Goal: Use online tool/utility: Utilize a website feature to perform a specific function

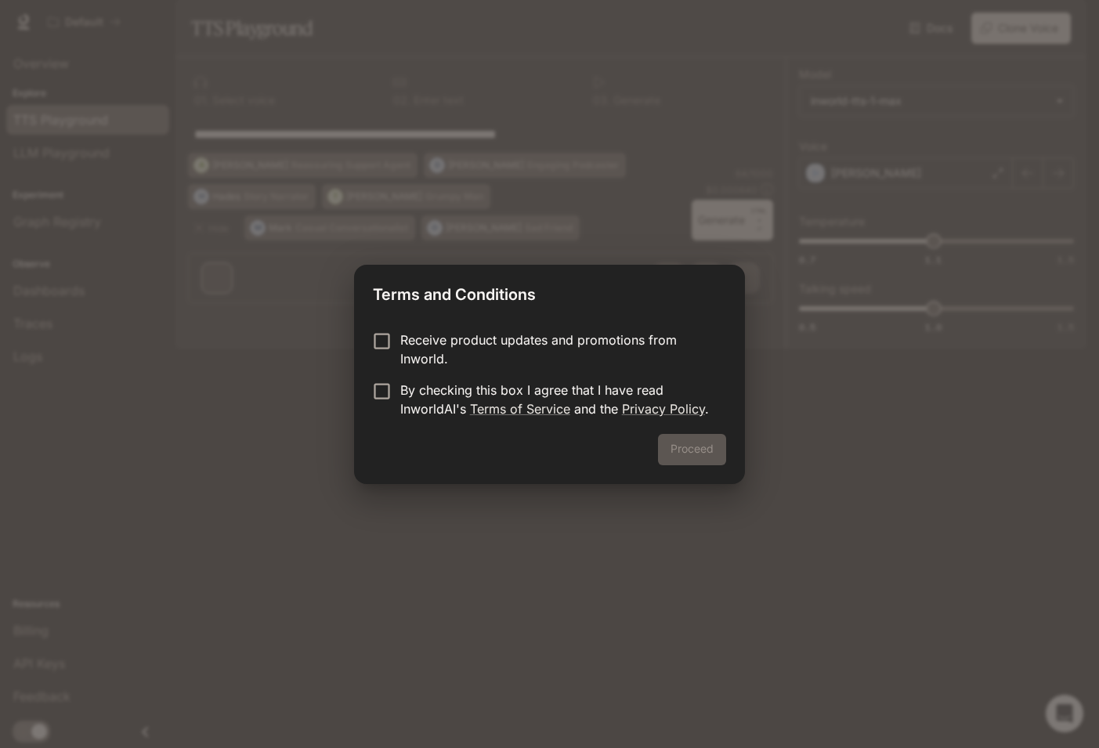
click at [766, 308] on div "Terms and Conditions Receive product updates and promotions from Inworld. By ch…" at bounding box center [549, 374] width 1099 height 748
click at [775, 329] on div "Terms and Conditions Receive product updates and promotions from Inworld. By ch…" at bounding box center [549, 374] width 1099 height 748
click at [692, 449] on button "Proceed" at bounding box center [692, 449] width 68 height 31
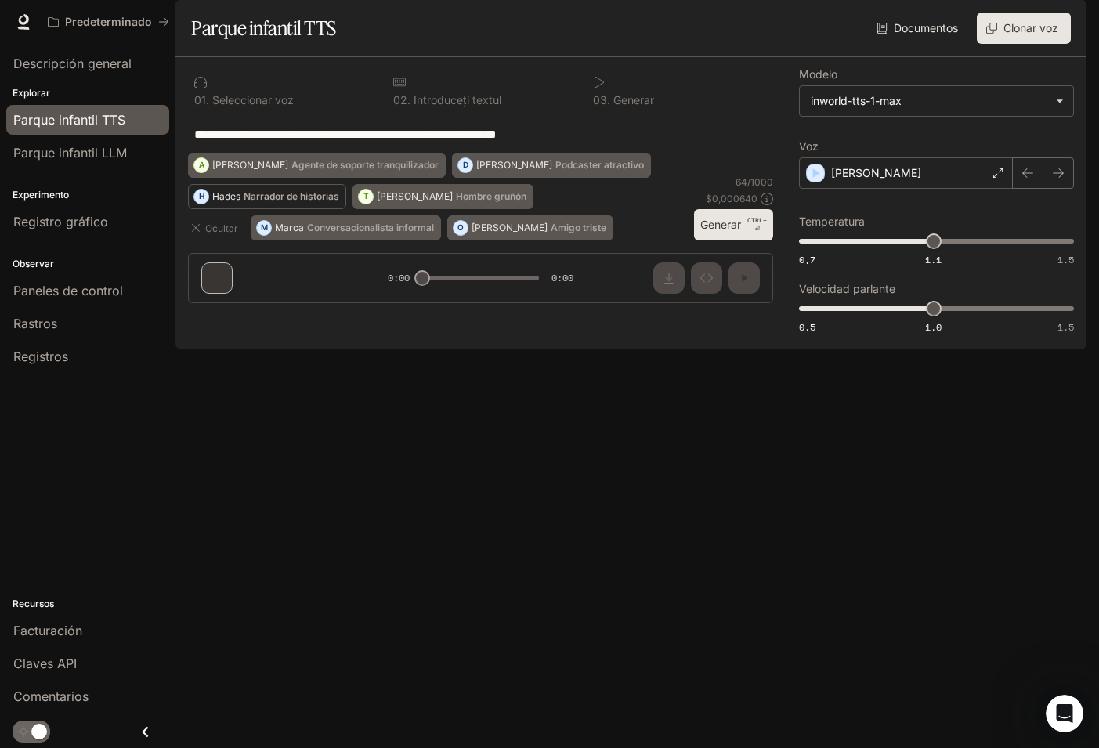
click at [272, 201] on p "Narrador de historias" at bounding box center [292, 196] width 96 height 9
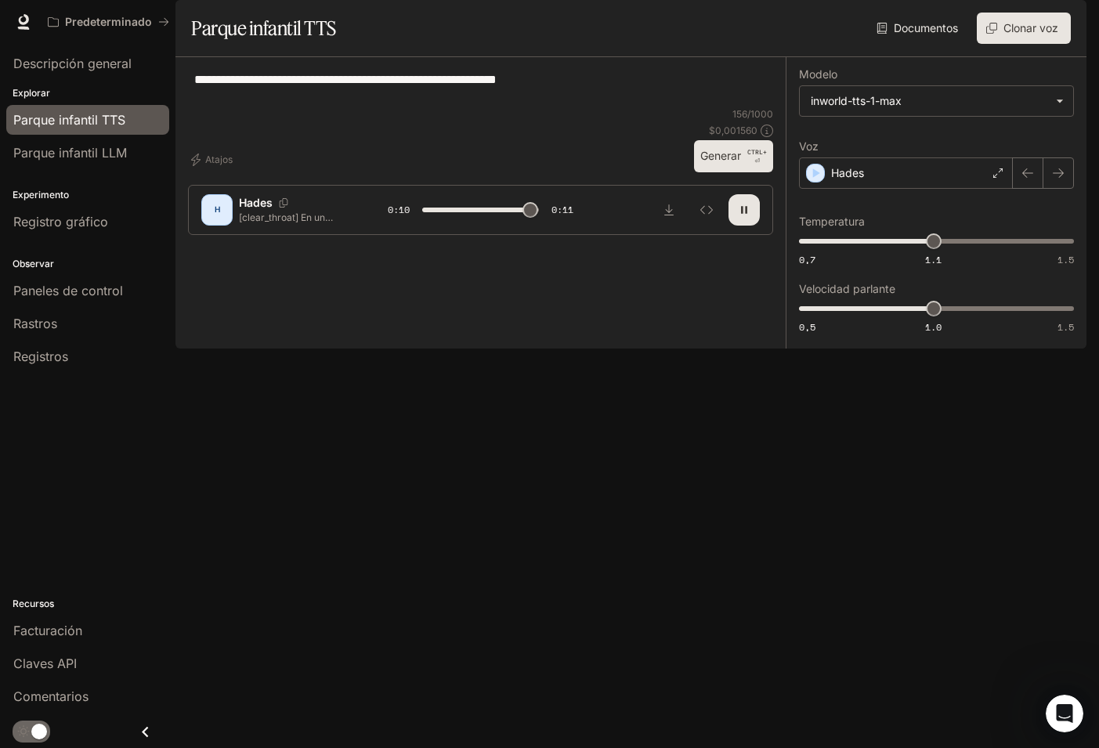
click at [193, 107] on div "**********" at bounding box center [480, 89] width 585 height 38
type input "*"
drag, startPoint x: 194, startPoint y: 123, endPoint x: 617, endPoint y: 139, distance: 422.6
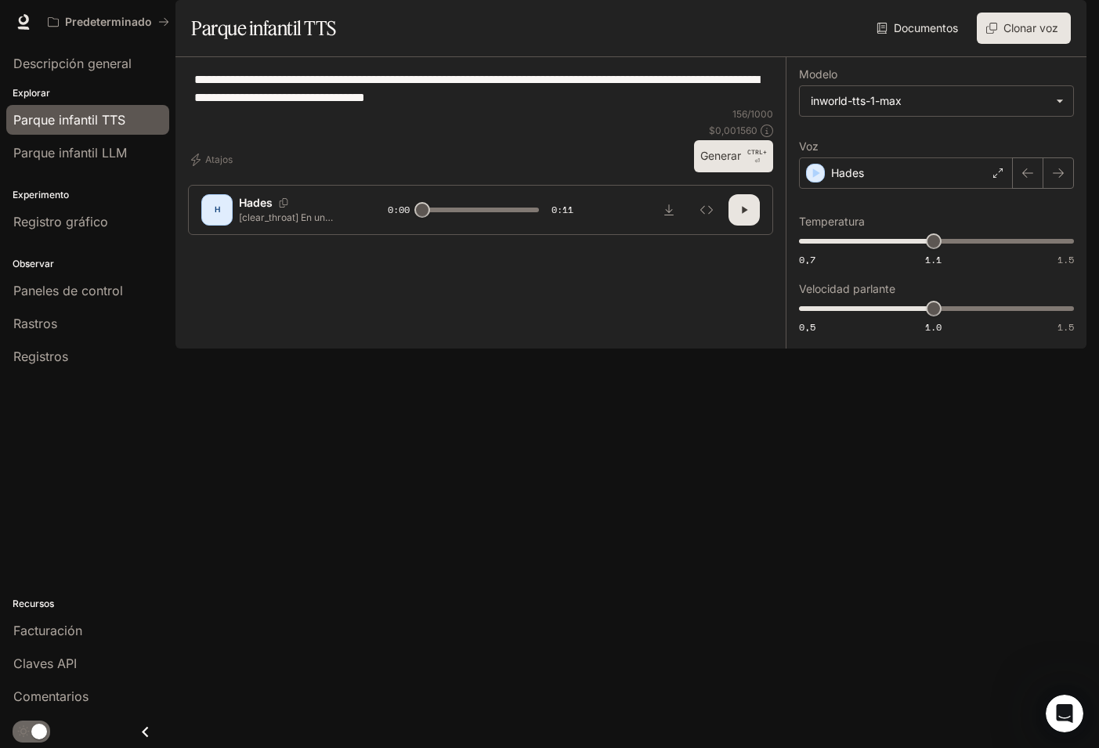
paste textarea "**********"
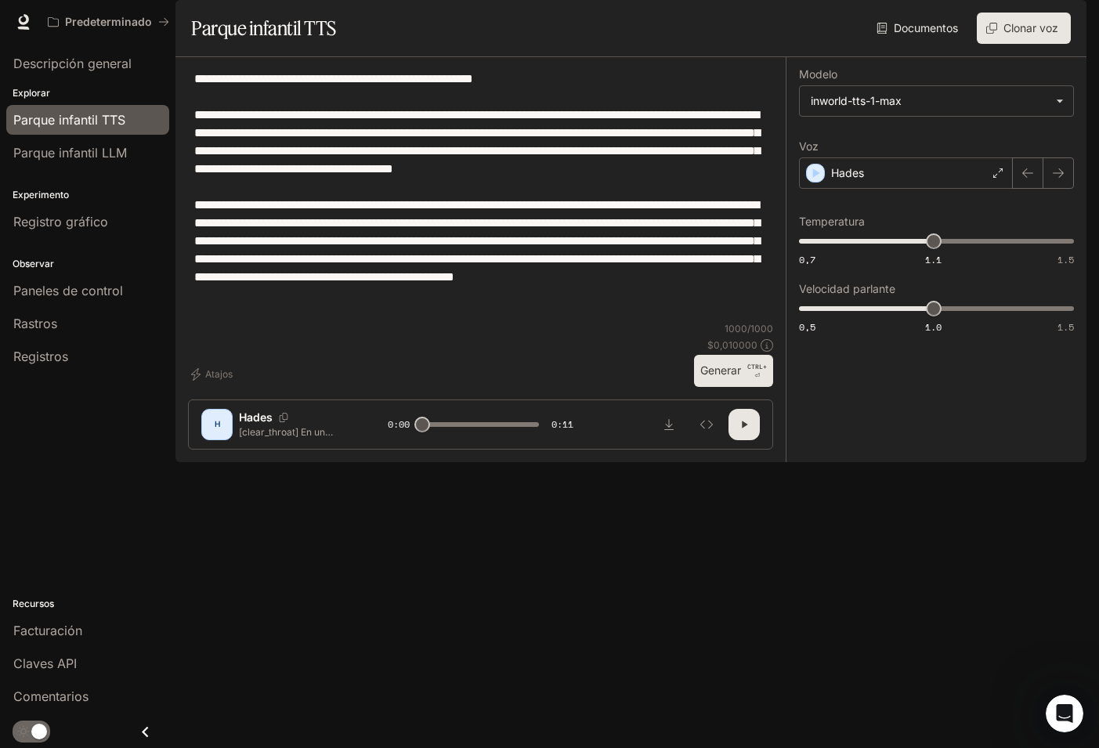
type textarea "**********"
click at [219, 437] on div "H" at bounding box center [216, 424] width 25 height 25
click at [743, 387] on button "Generar CTRL+ ⏎" at bounding box center [733, 371] width 79 height 32
click at [205, 437] on div "H" at bounding box center [216, 424] width 25 height 25
drag, startPoint x: 432, startPoint y: 510, endPoint x: 430, endPoint y: 578, distance: 68.2
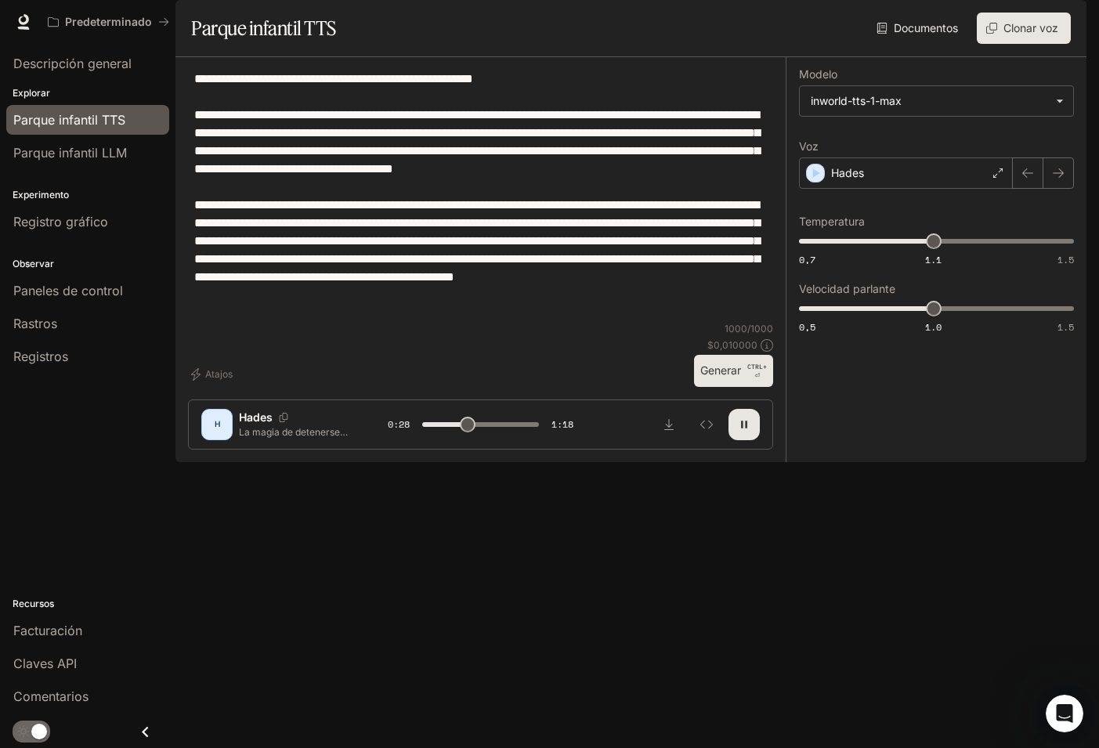
click at [447, 436] on span at bounding box center [481, 425] width 118 height 24
drag, startPoint x: 447, startPoint y: 700, endPoint x: 407, endPoint y: 695, distance: 40.3
click at [414, 432] on span at bounding box center [422, 425] width 16 height 16
click at [756, 440] on button "button" at bounding box center [744, 424] width 31 height 31
click at [709, 429] on icon "Inspect" at bounding box center [706, 424] width 13 height 9
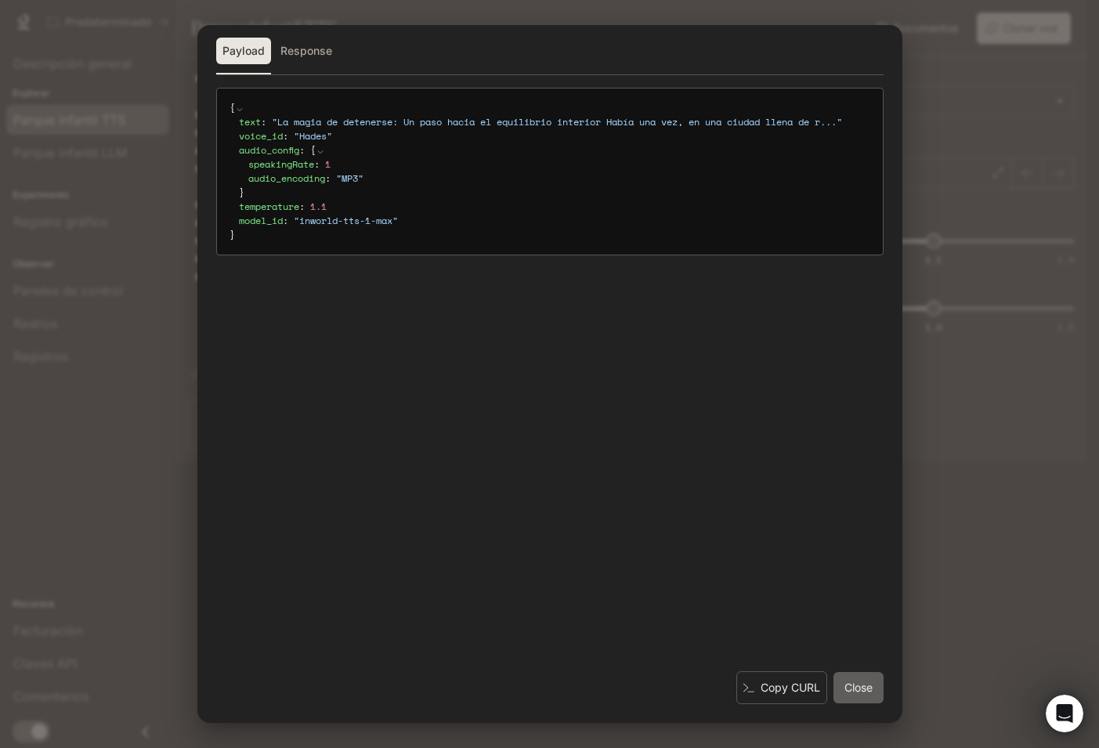
click at [861, 689] on button "Close" at bounding box center [859, 687] width 50 height 31
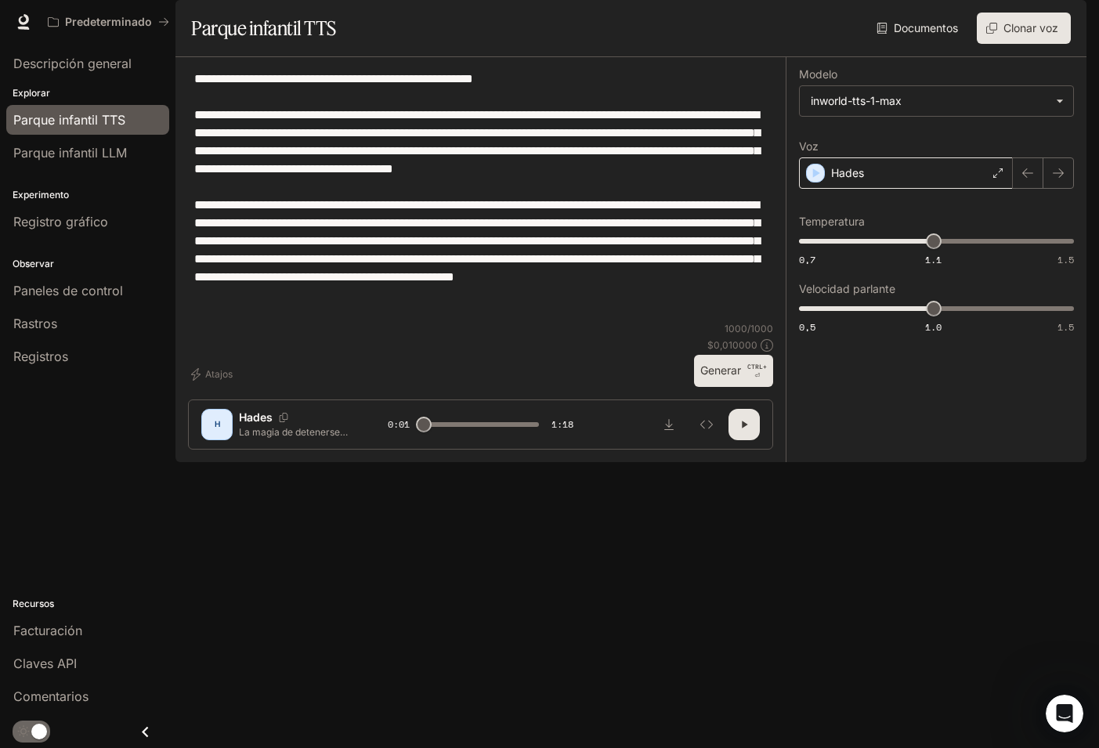
click at [1002, 178] on icon at bounding box center [997, 172] width 9 height 9
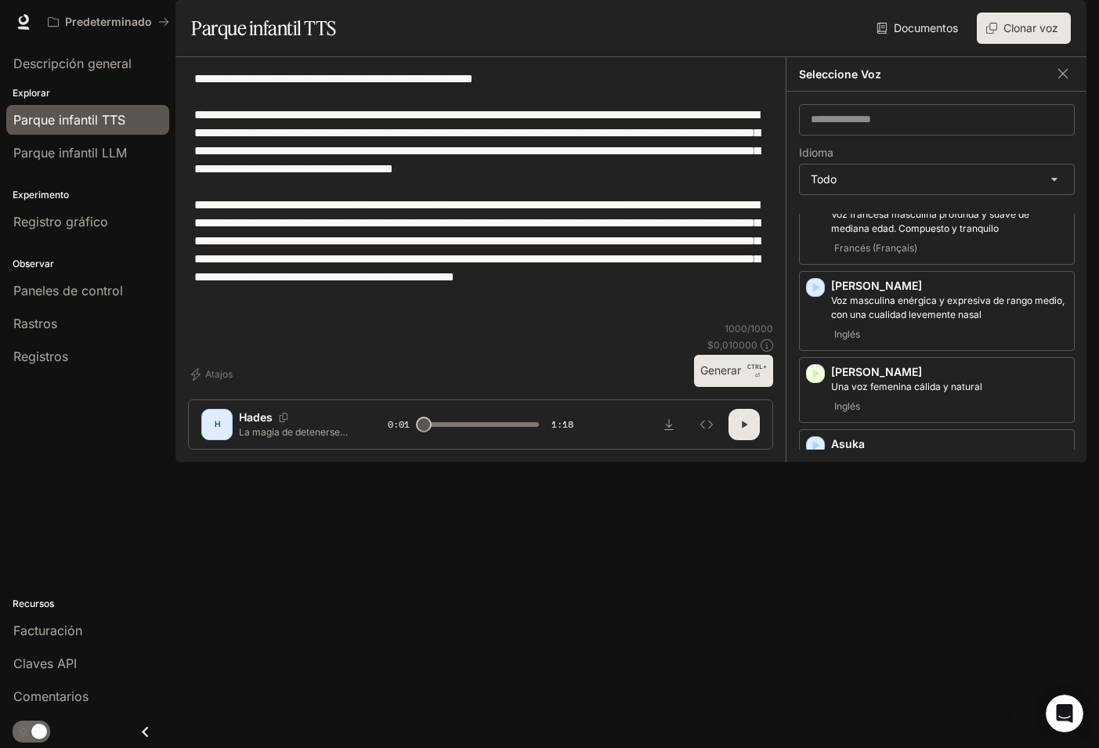
scroll to position [67, 0]
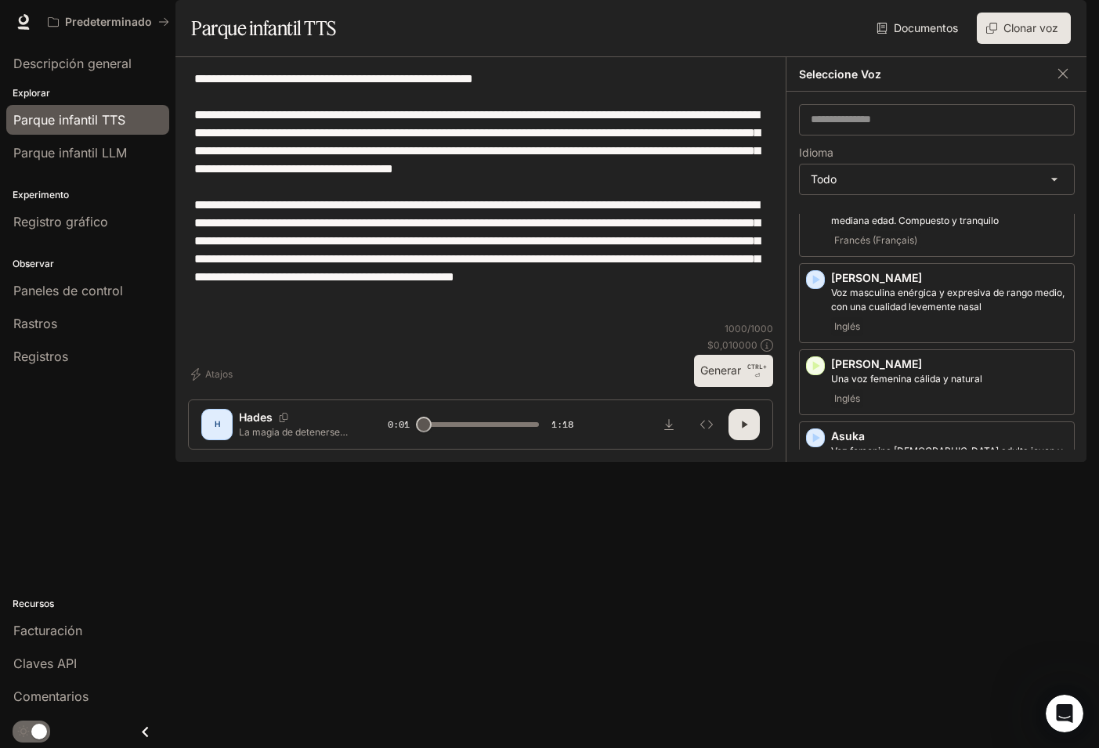
click at [812, 531] on icon "button" at bounding box center [816, 523] width 16 height 16
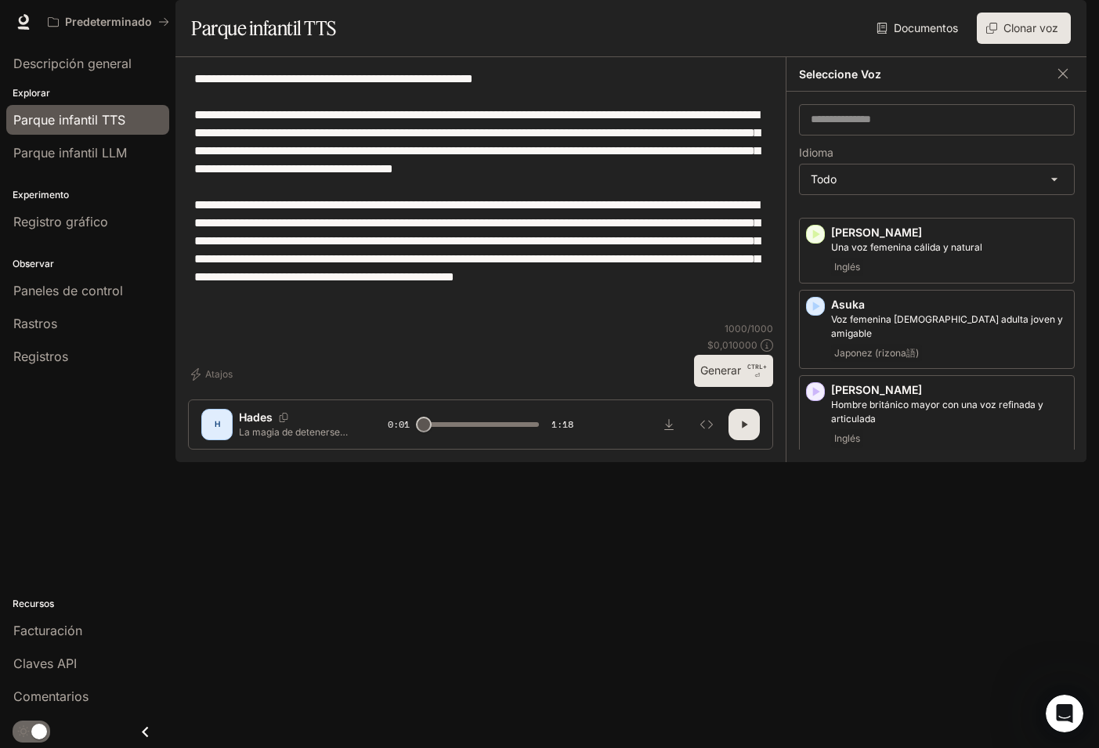
scroll to position [204, 0]
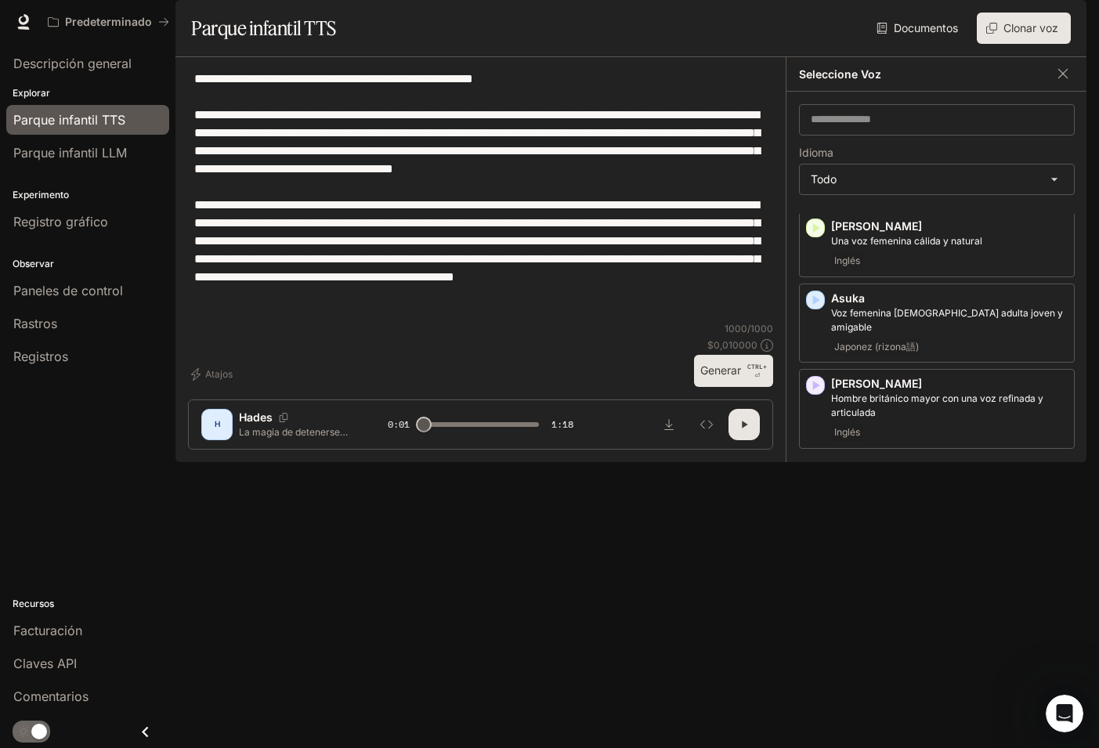
click at [815, 548] on icon "button" at bounding box center [816, 543] width 7 height 9
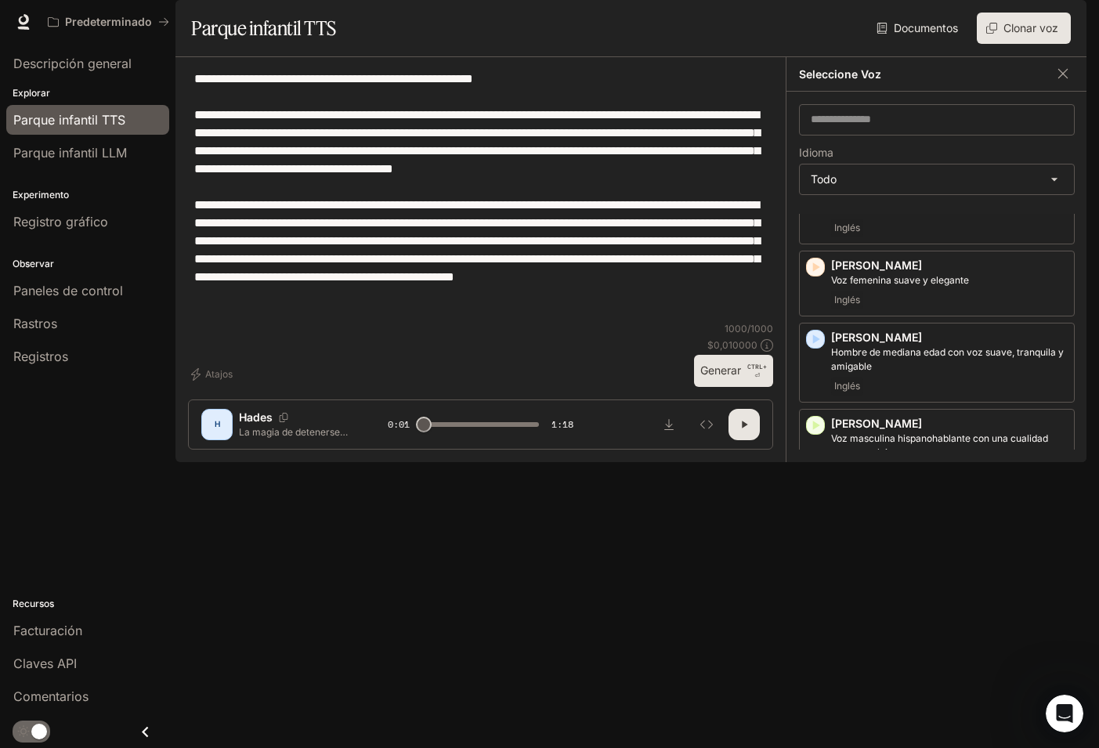
scroll to position [423, 0]
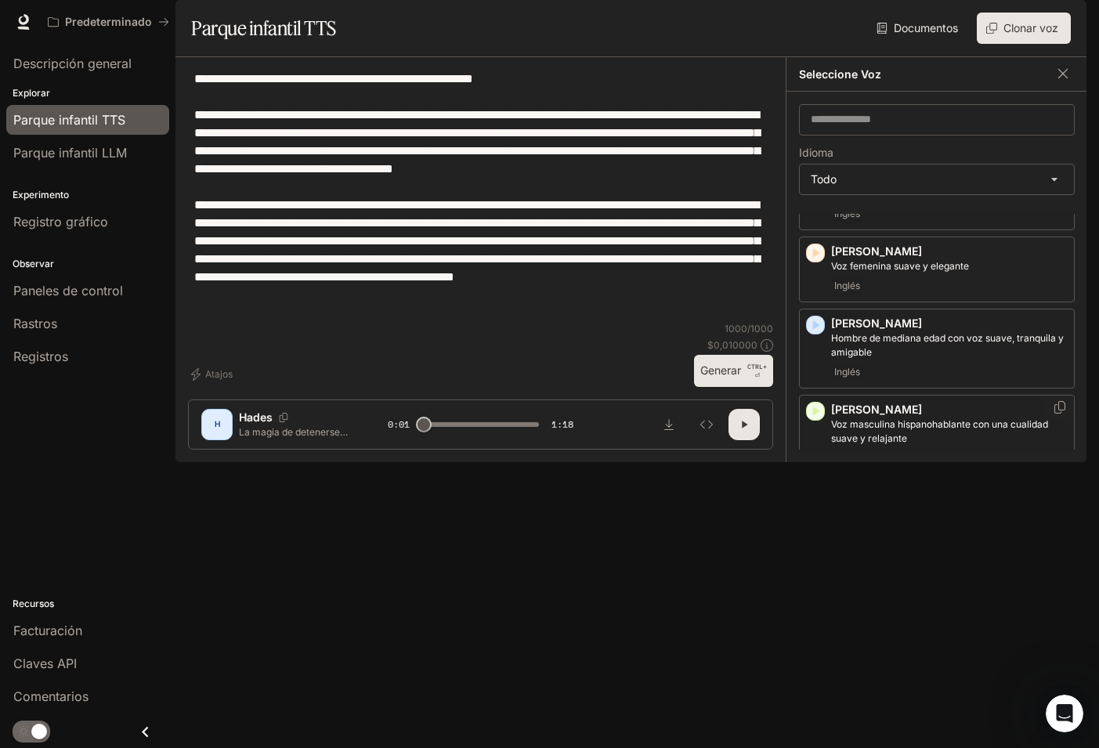
click at [817, 419] on icon "button" at bounding box center [816, 411] width 16 height 16
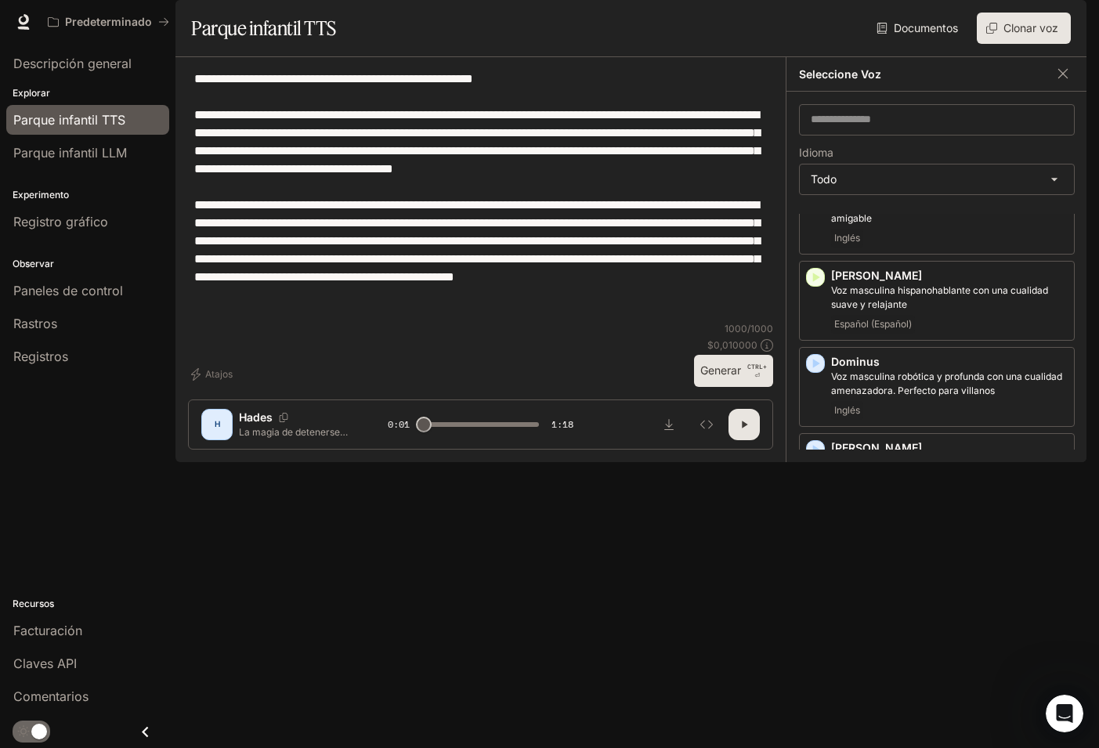
scroll to position [630, 0]
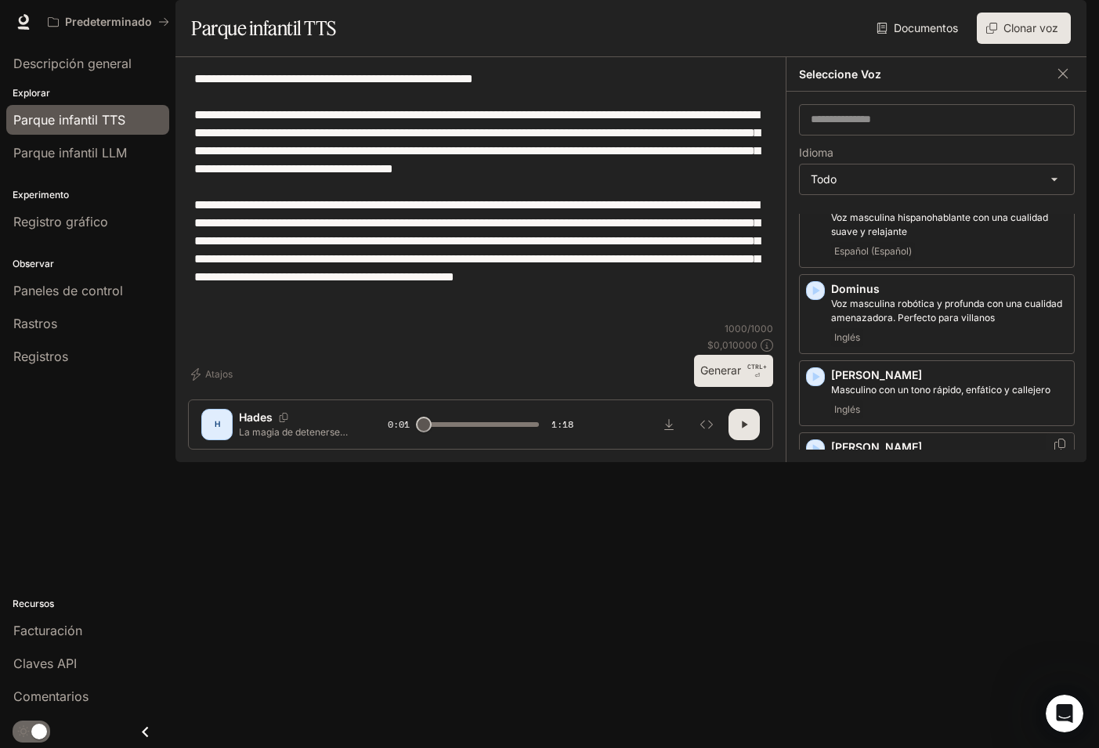
click at [818, 454] on icon "button" at bounding box center [816, 448] width 7 height 9
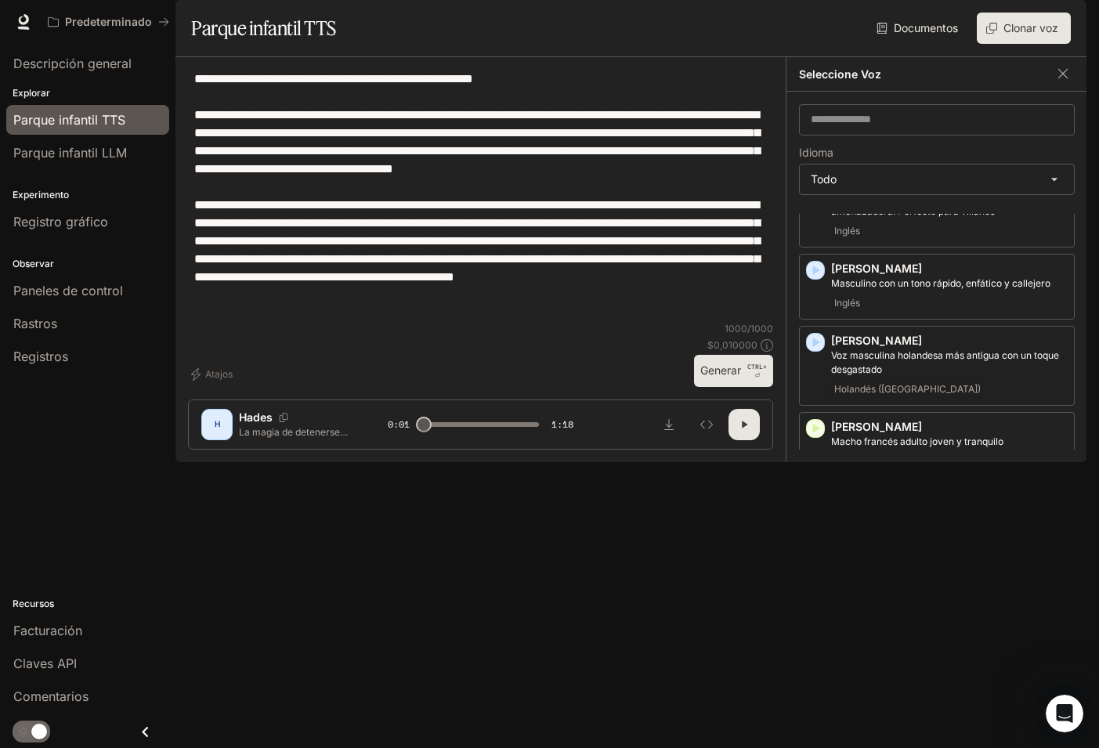
scroll to position [743, 0]
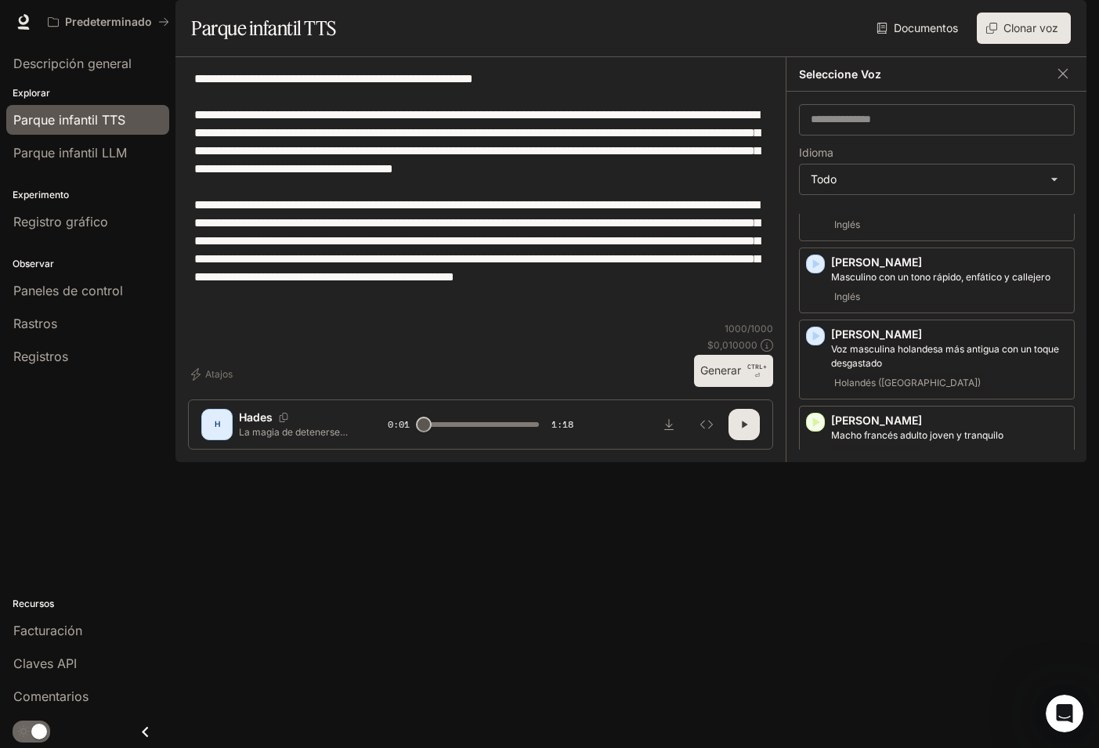
click at [816, 502] on icon "button" at bounding box center [816, 495] width 16 height 16
click at [812, 588] on icon "button" at bounding box center [816, 581] width 16 height 16
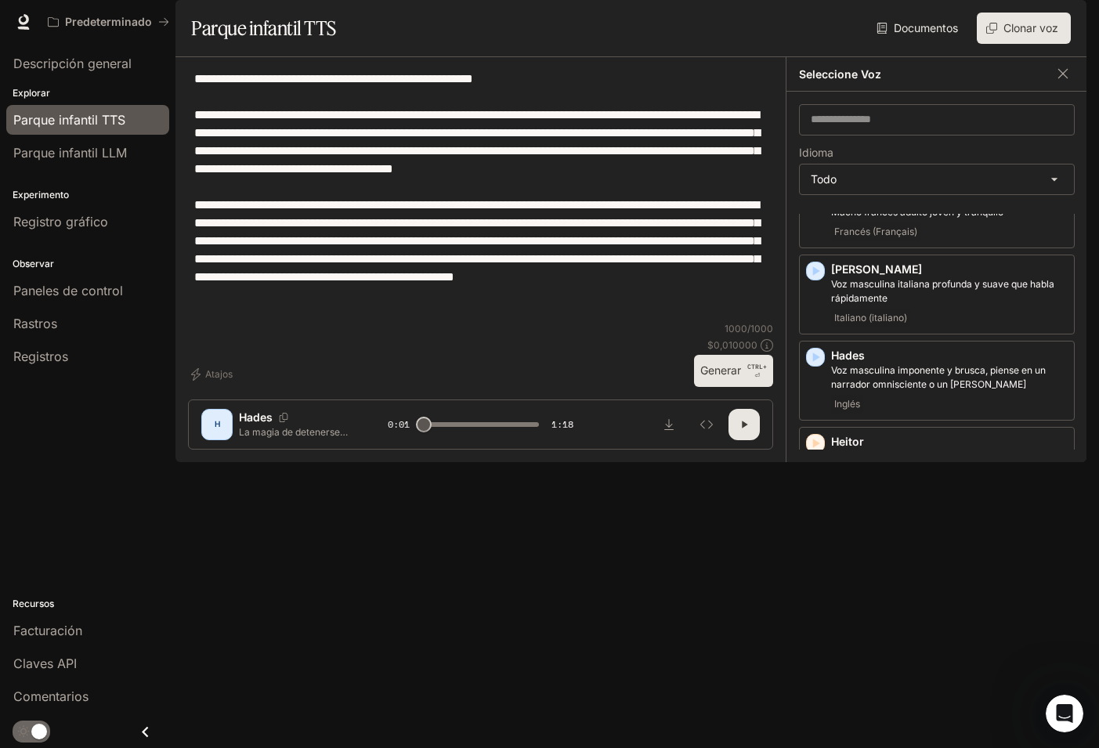
scroll to position [986, 0]
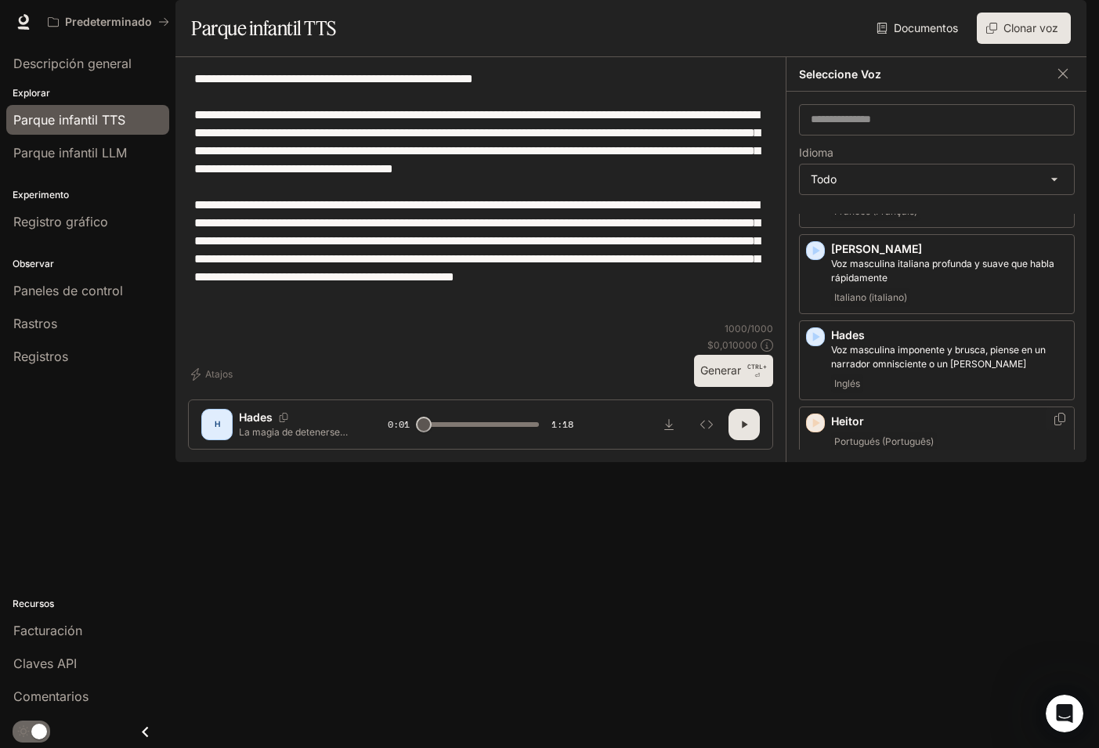
click at [816, 428] on icon "button" at bounding box center [816, 422] width 7 height 9
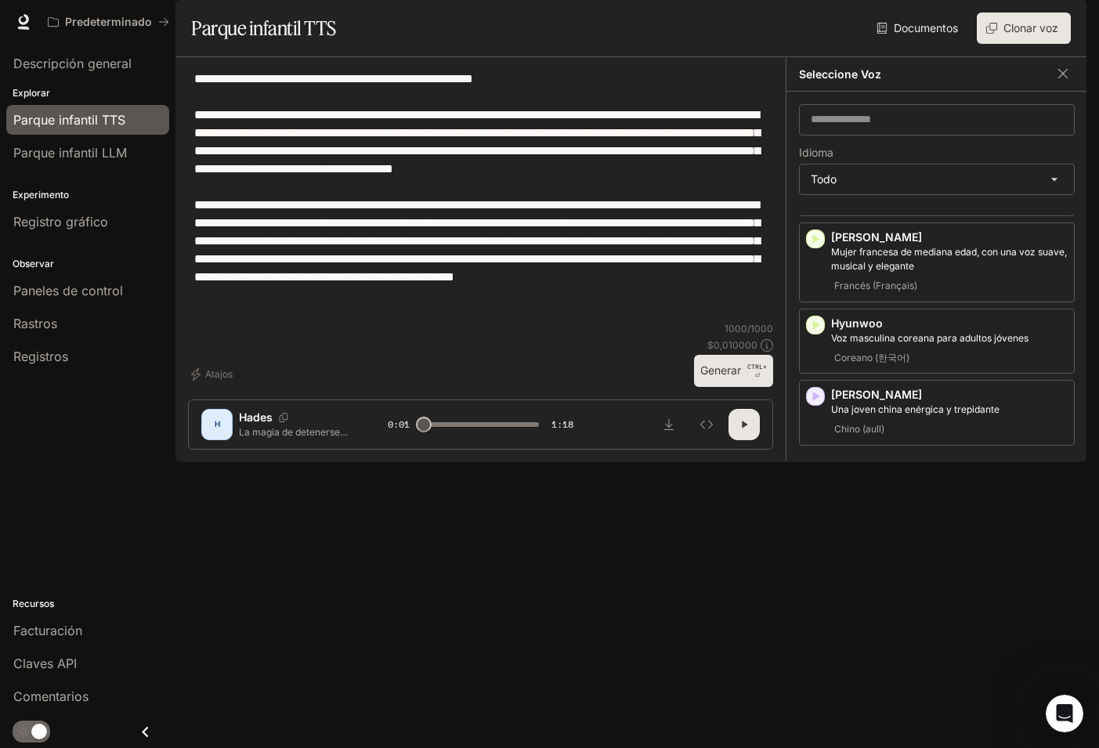
scroll to position [1254, 0]
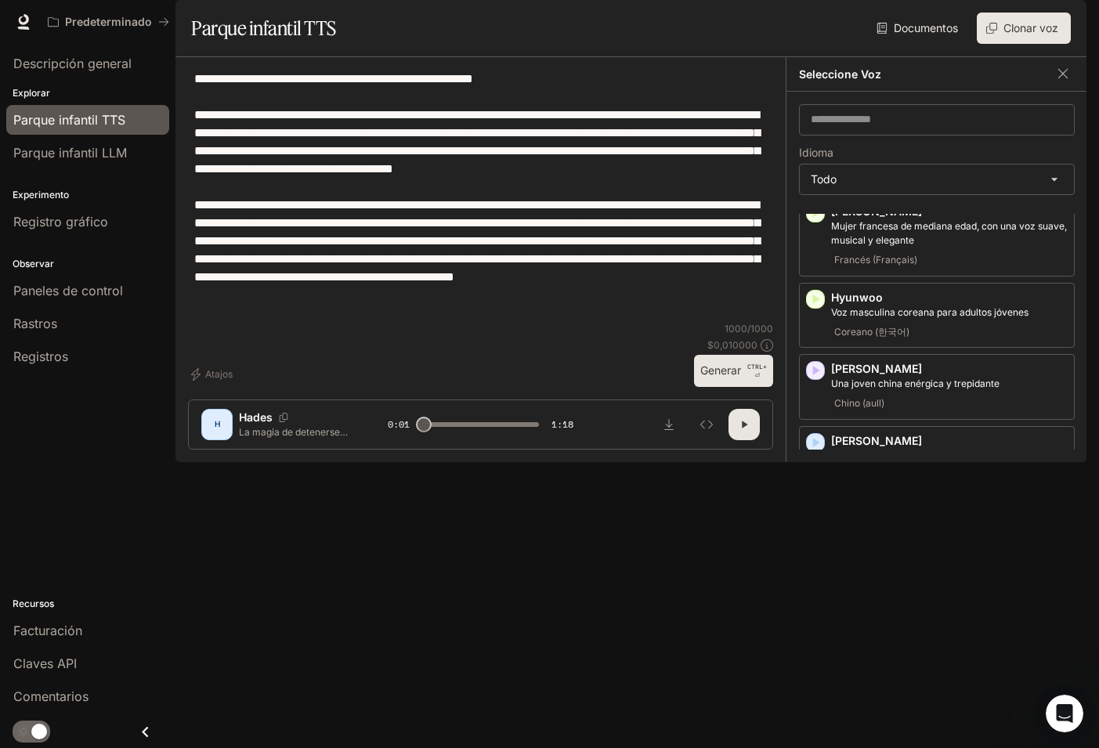
click at [816, 534] on icon "button" at bounding box center [816, 528] width 7 height 9
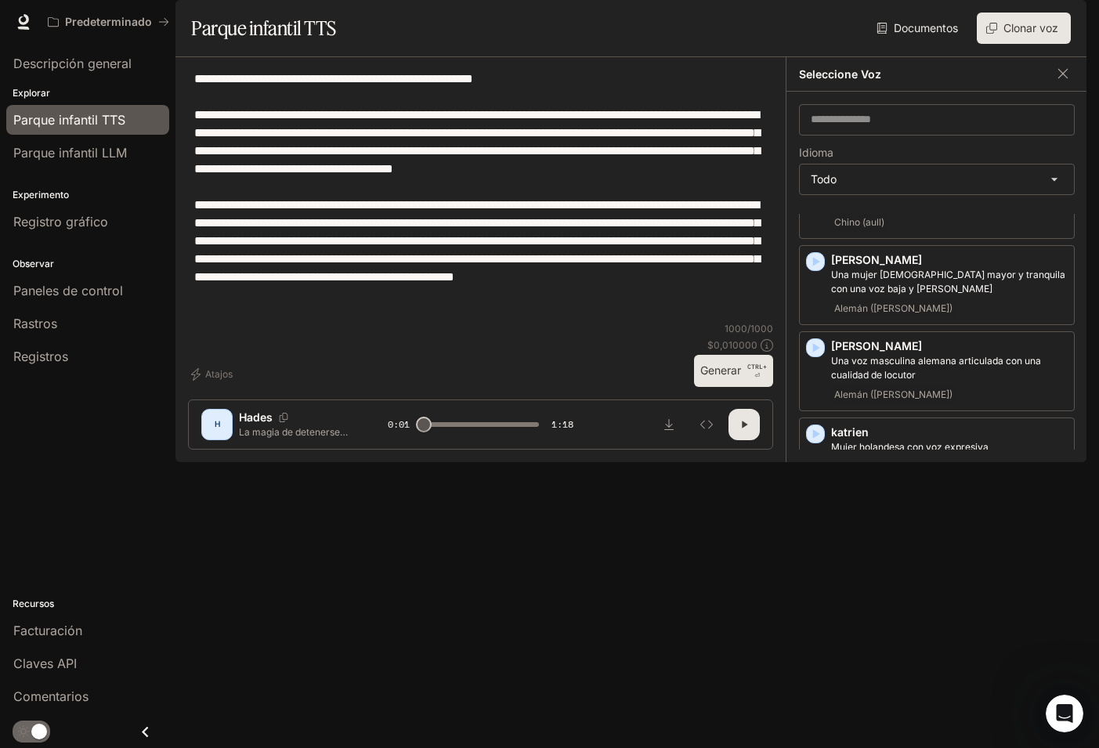
scroll to position [1442, 0]
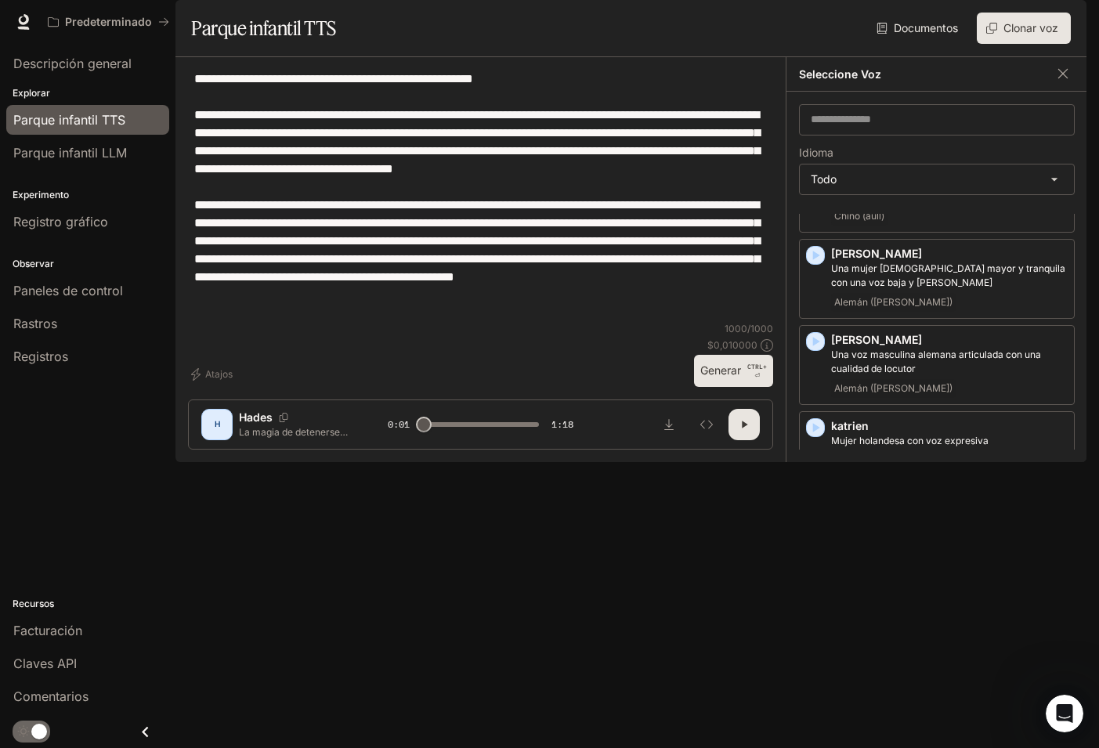
click at [817, 505] on icon "button" at bounding box center [816, 499] width 7 height 9
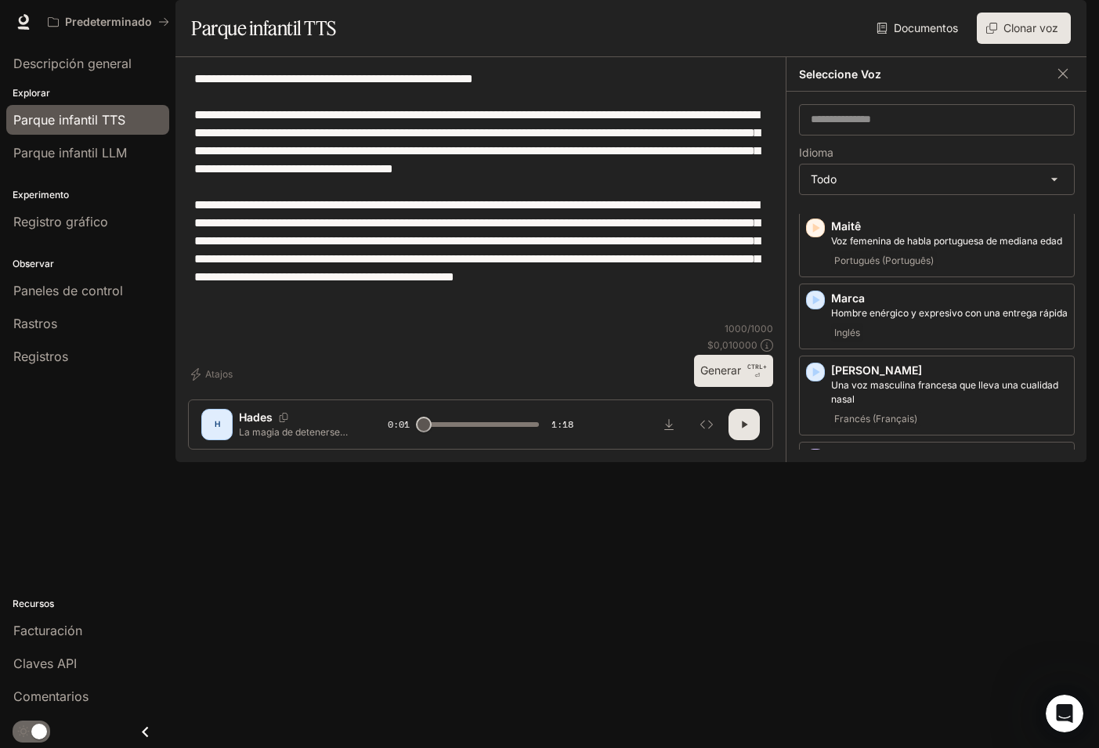
scroll to position [1978, 0]
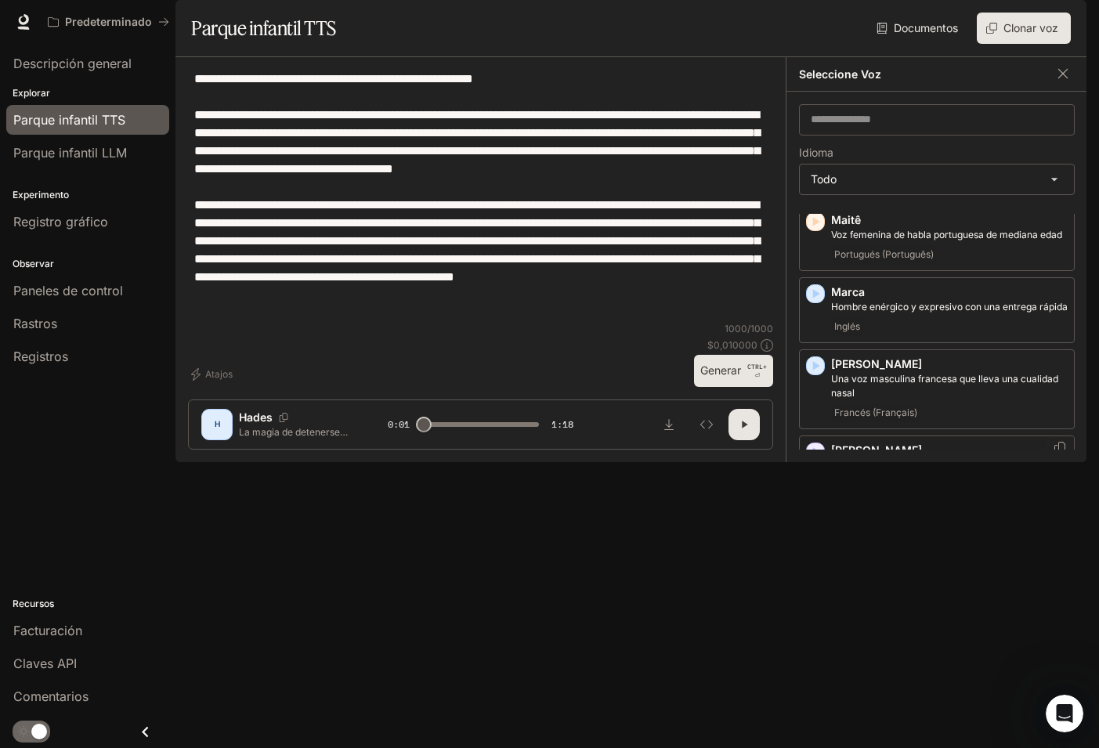
click at [815, 457] on icon "button" at bounding box center [816, 451] width 7 height 9
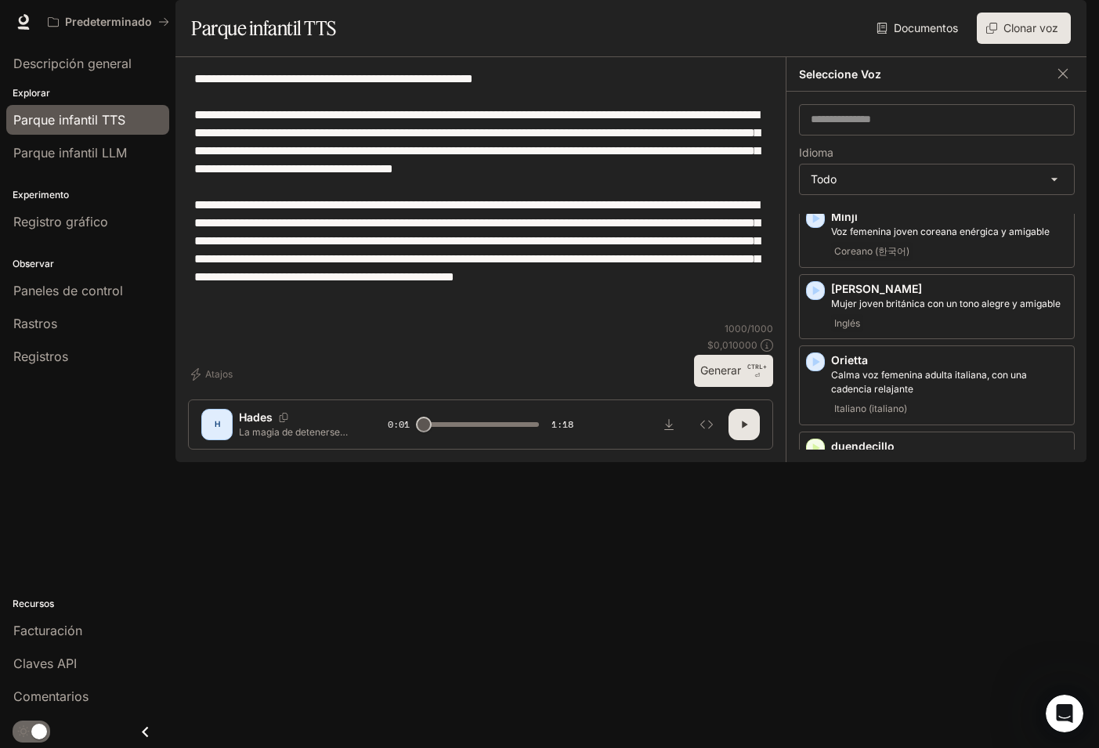
scroll to position [2305, 0]
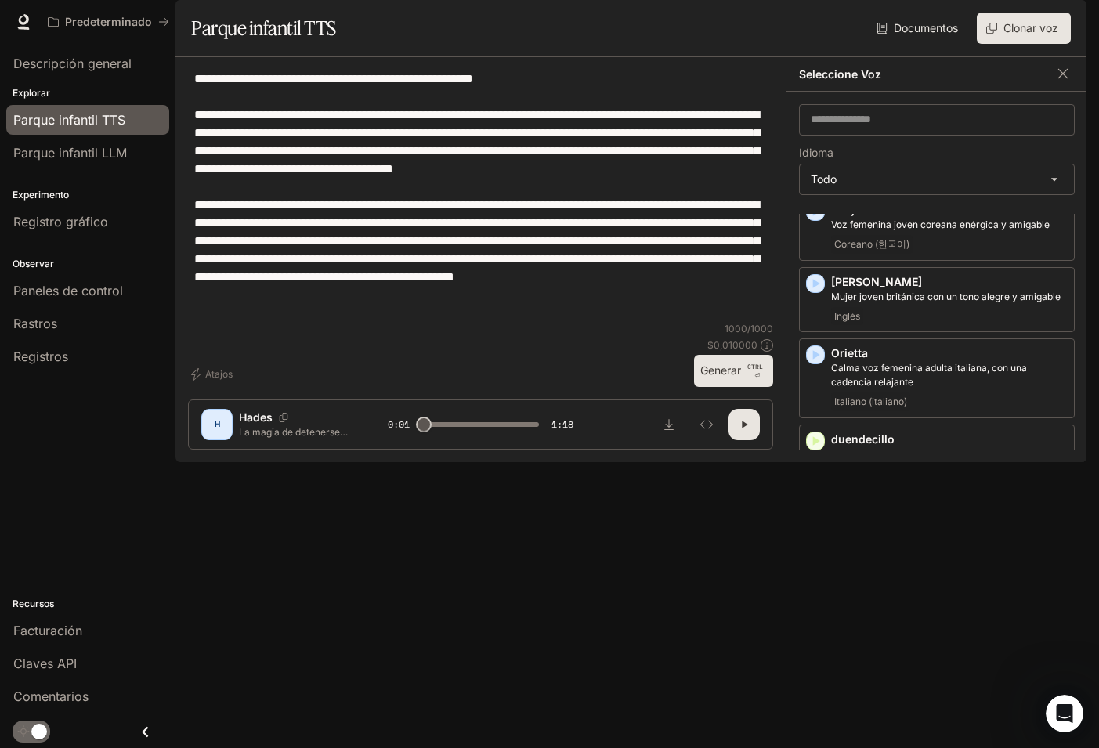
click at [813, 532] on icon "button" at bounding box center [816, 527] width 7 height 9
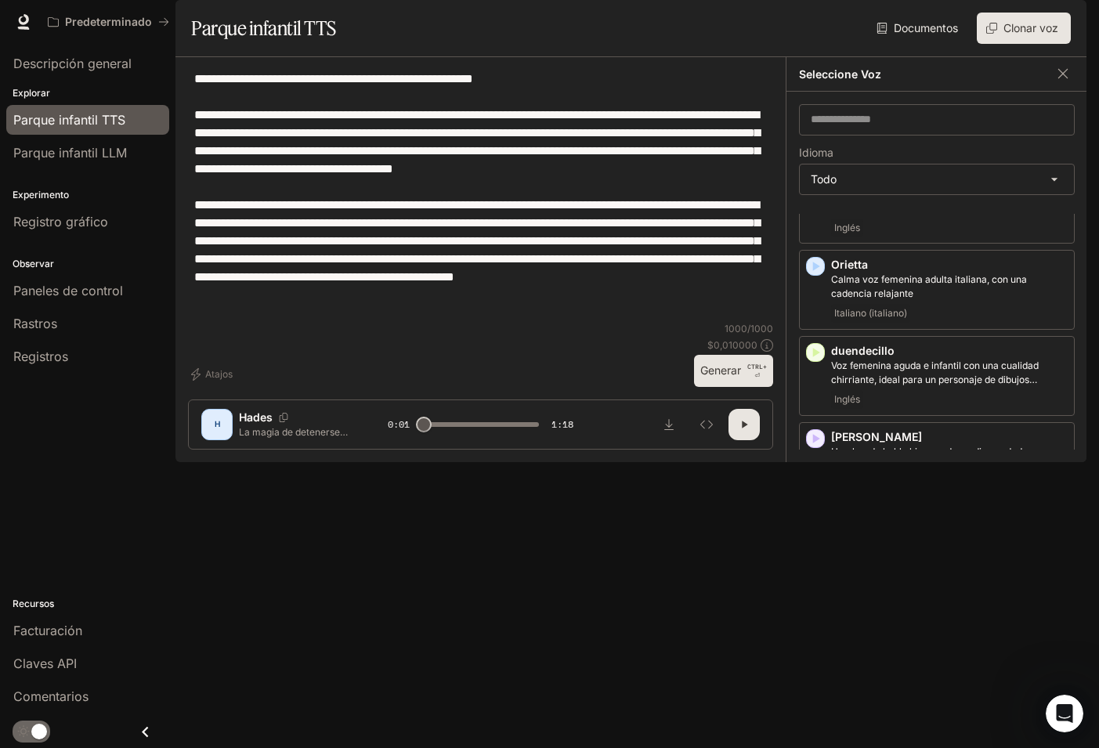
click at [819, 533] on icon "button" at bounding box center [816, 525] width 16 height 16
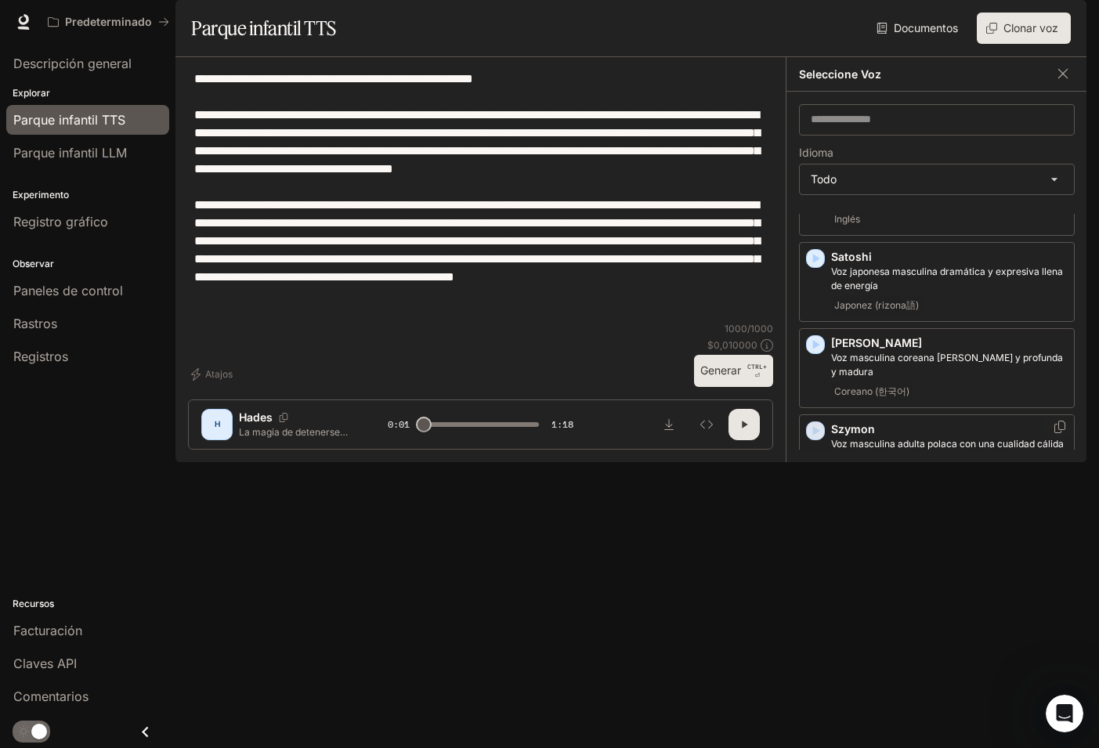
click at [816, 436] on icon "button" at bounding box center [816, 430] width 7 height 9
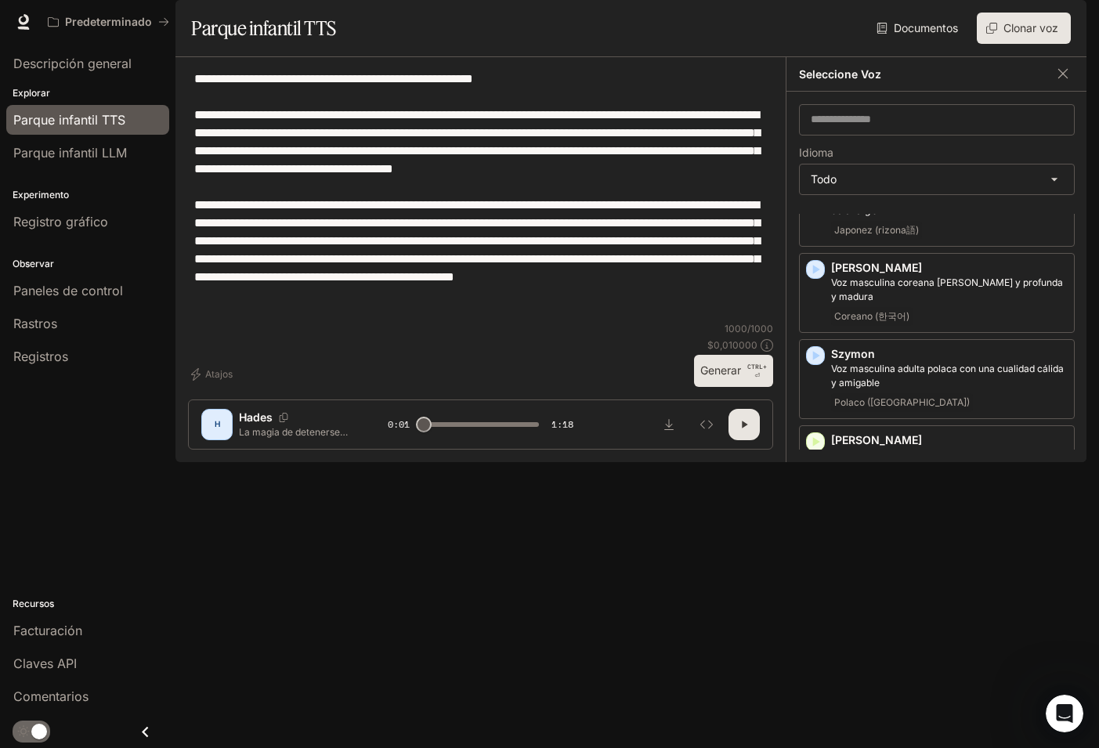
scroll to position [2921, 0]
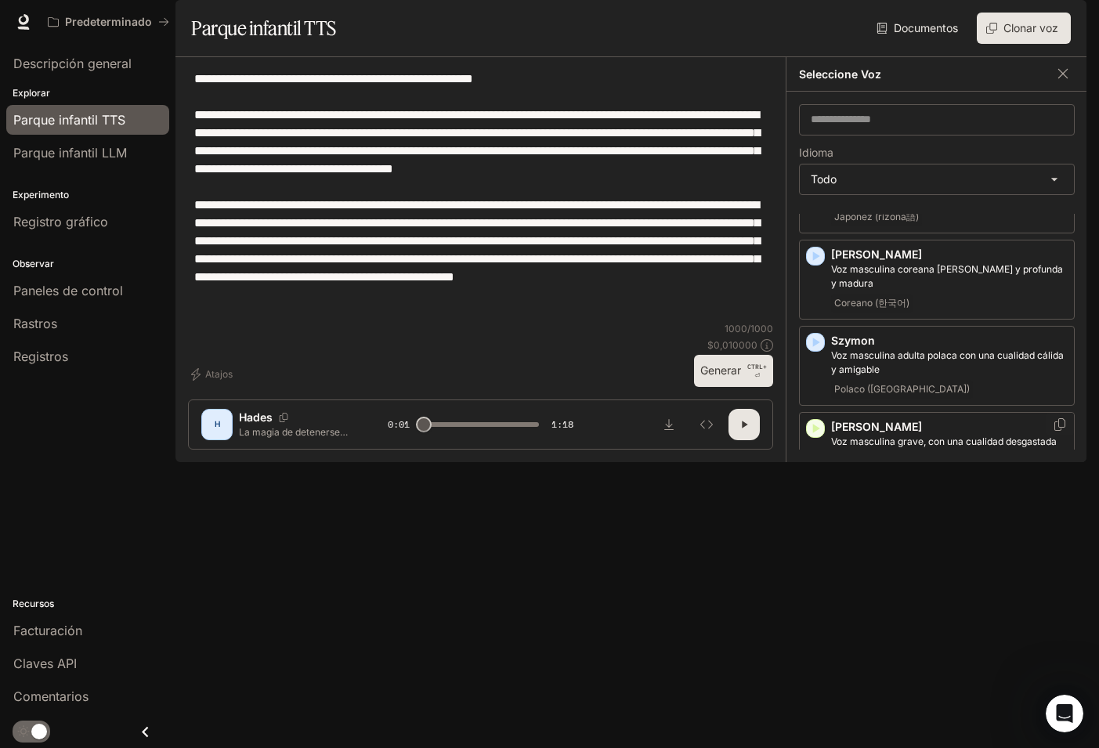
click at [816, 436] on icon "button" at bounding box center [816, 429] width 16 height 16
click at [824, 564] on div "[PERSON_NAME] Voz masculina estadounidense animada y [PERSON_NAME]" at bounding box center [937, 531] width 276 height 66
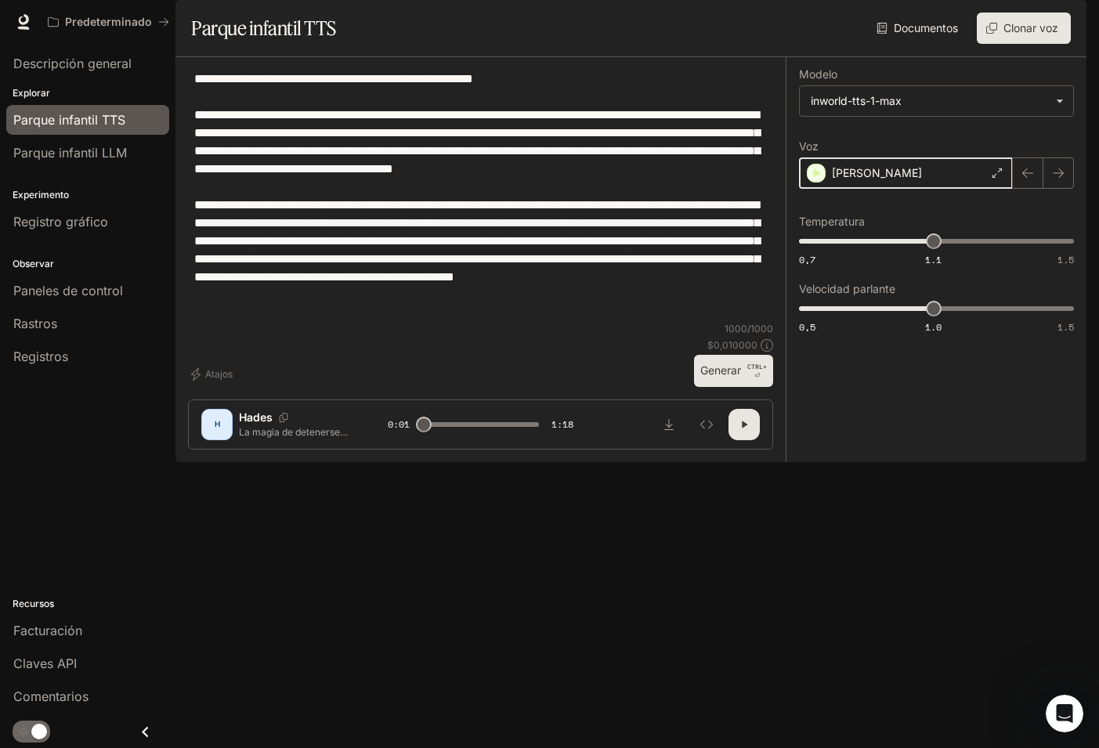
click at [817, 178] on icon "button" at bounding box center [817, 172] width 7 height 9
click at [1000, 178] on icon at bounding box center [997, 172] width 9 height 9
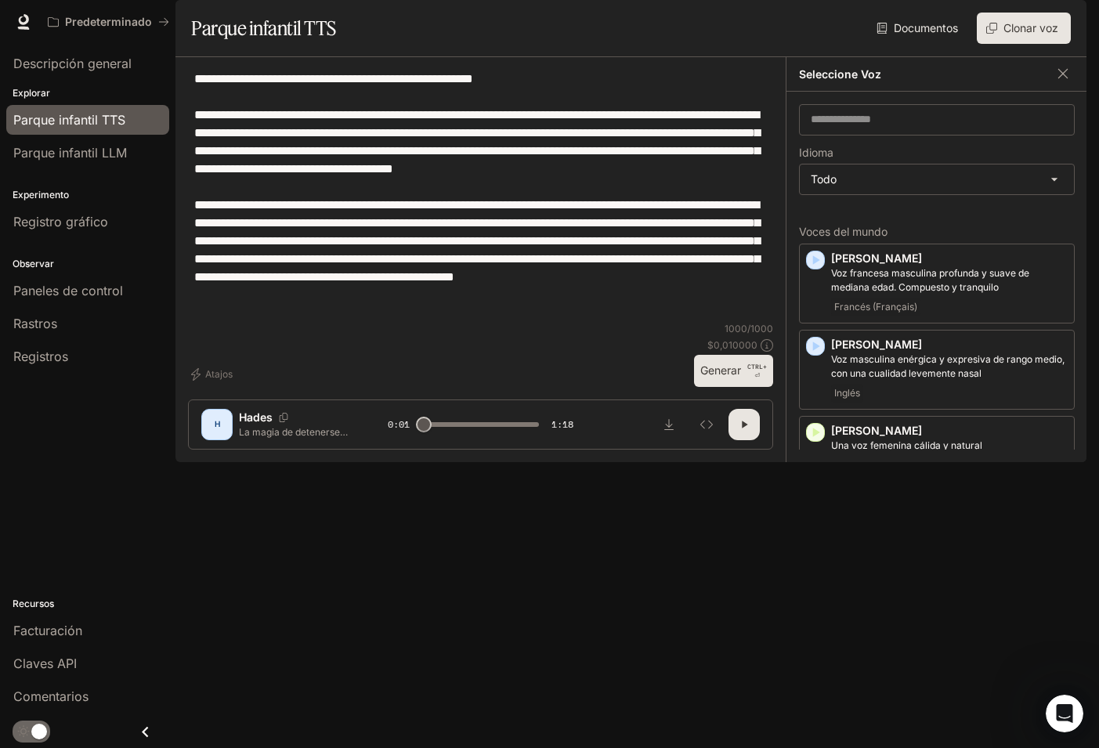
click at [816, 595] on icon "button" at bounding box center [816, 590] width 7 height 9
click at [809, 598] on icon "button" at bounding box center [816, 590] width 16 height 16
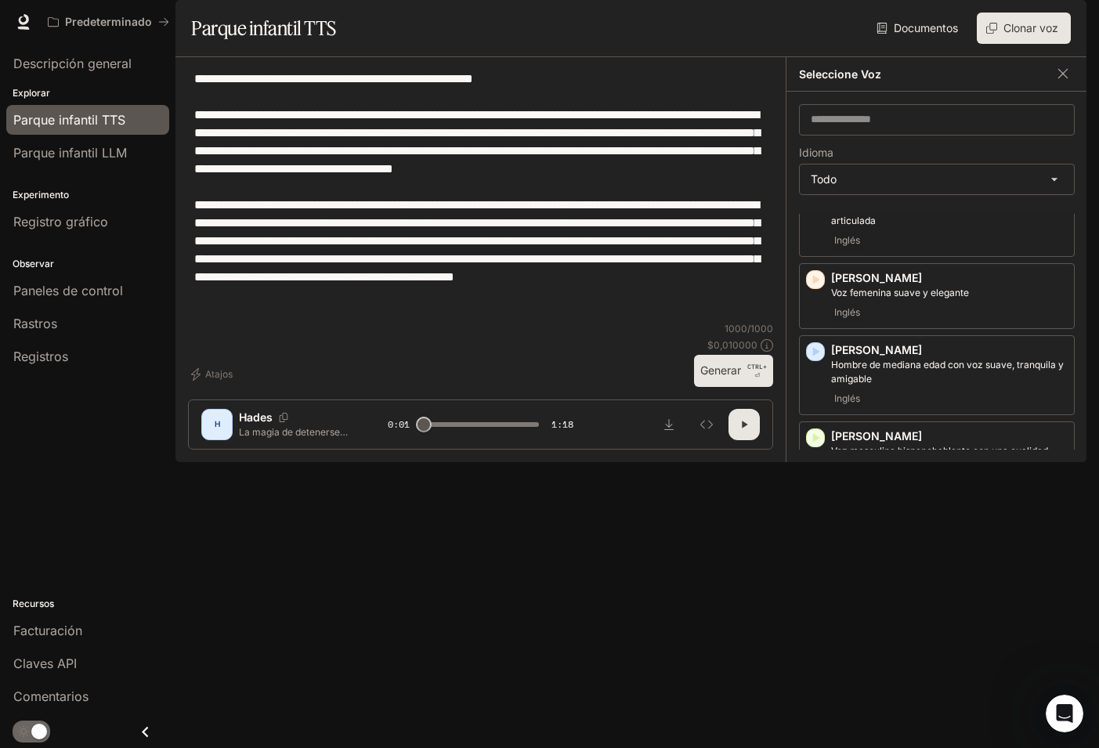
scroll to position [410, 0]
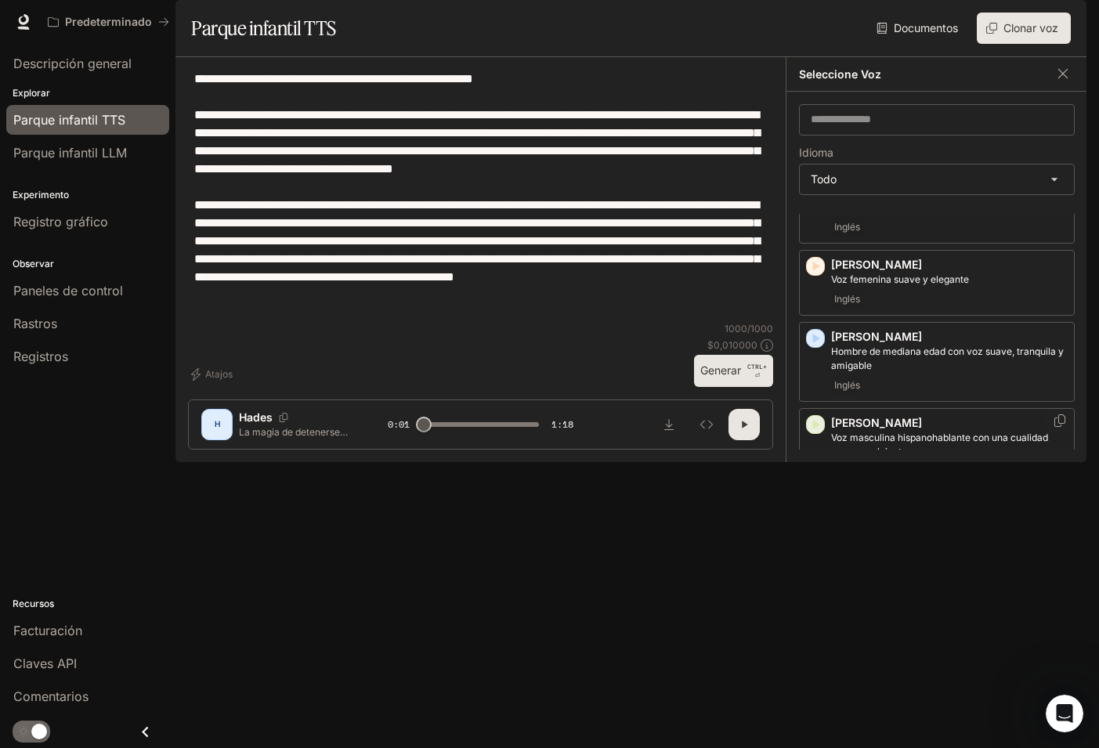
click at [810, 432] on icon "button" at bounding box center [816, 425] width 16 height 16
click at [816, 519] on icon "button" at bounding box center [816, 511] width 16 height 16
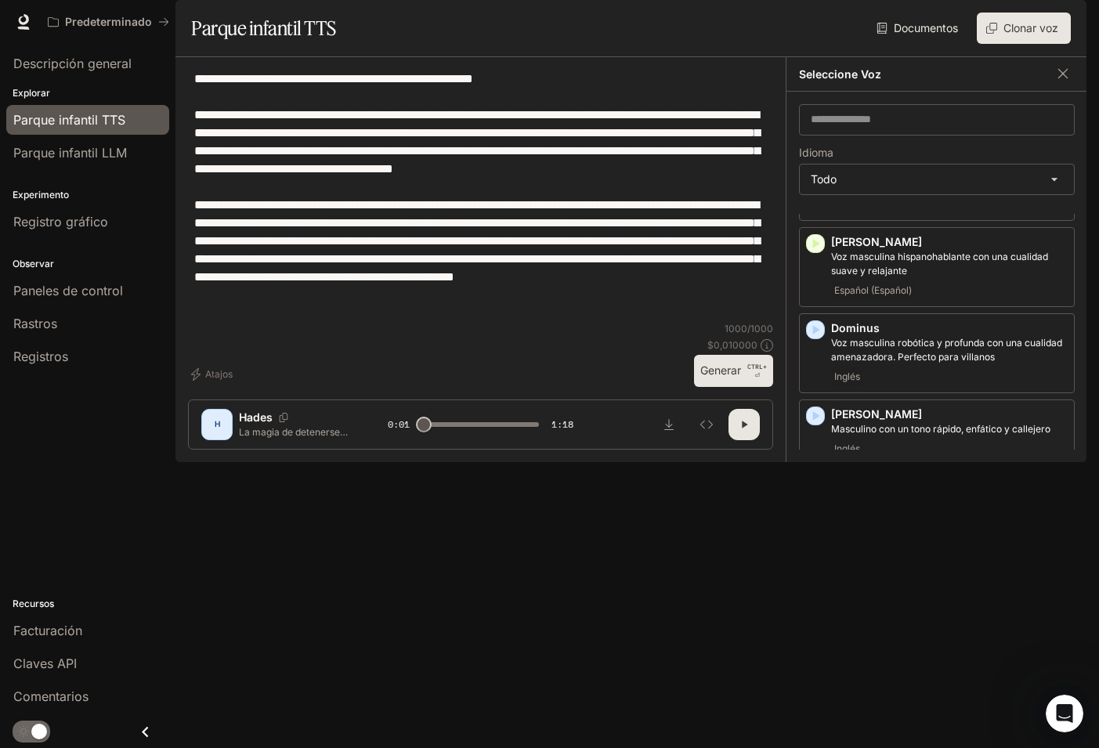
scroll to position [596, 0]
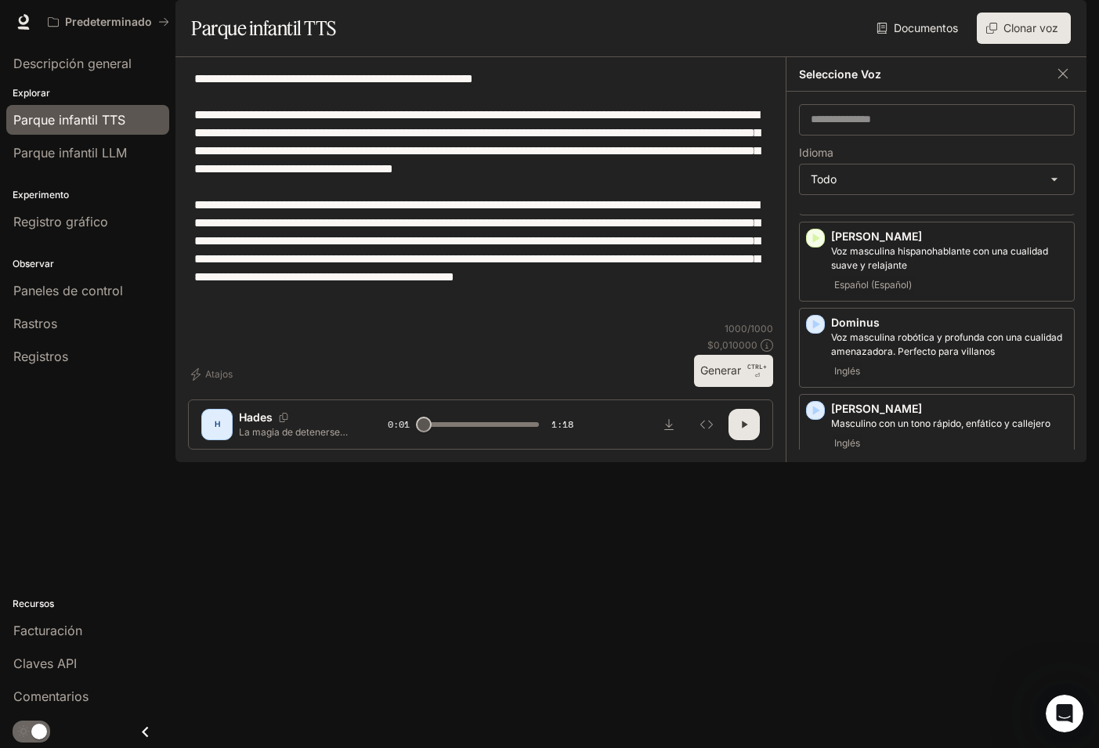
click at [816, 487] on icon "button" at bounding box center [816, 482] width 7 height 9
click at [819, 490] on icon "button" at bounding box center [816, 483] width 16 height 16
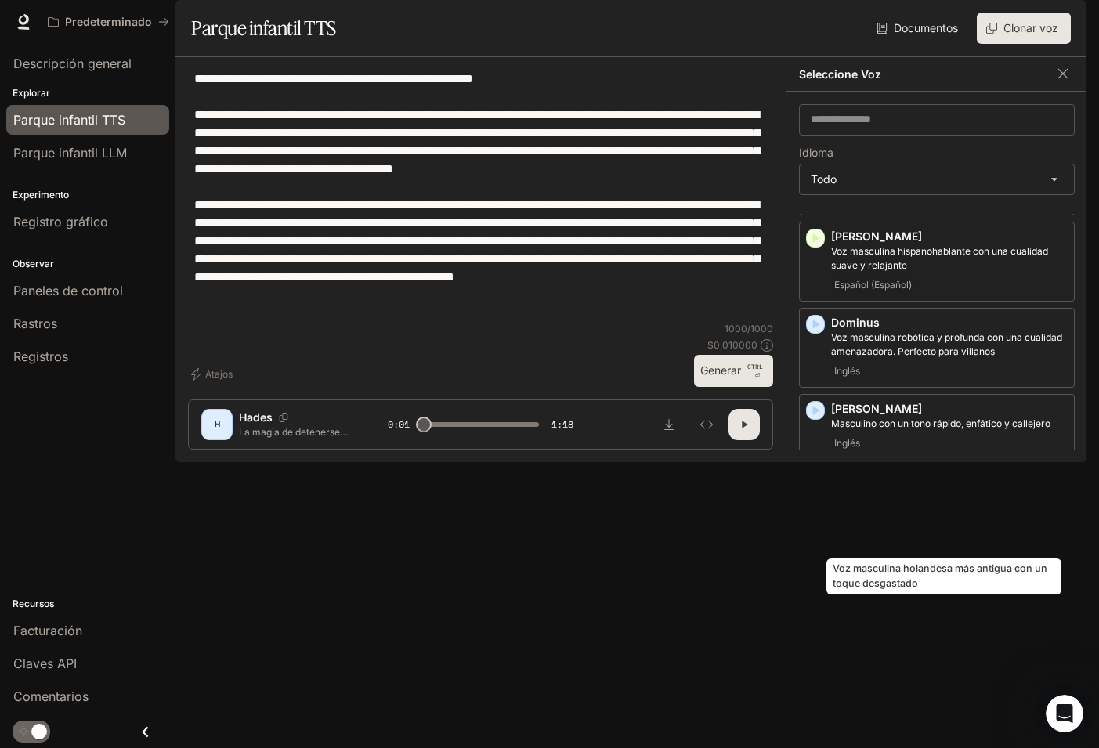
click at [856, 517] on p "Voz masculina holandesa más antigua con un toque desgastado" at bounding box center [949, 503] width 237 height 28
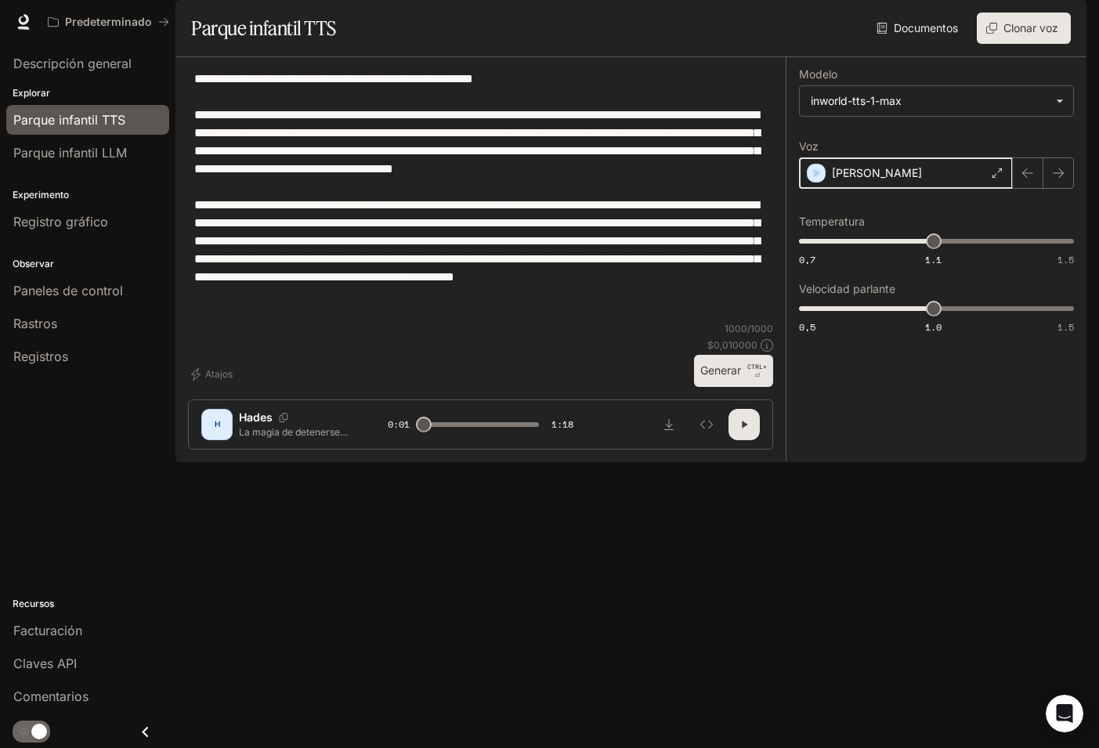
click at [820, 181] on icon "button" at bounding box center [816, 173] width 16 height 16
click at [1033, 179] on icon "button" at bounding box center [1028, 173] width 13 height 13
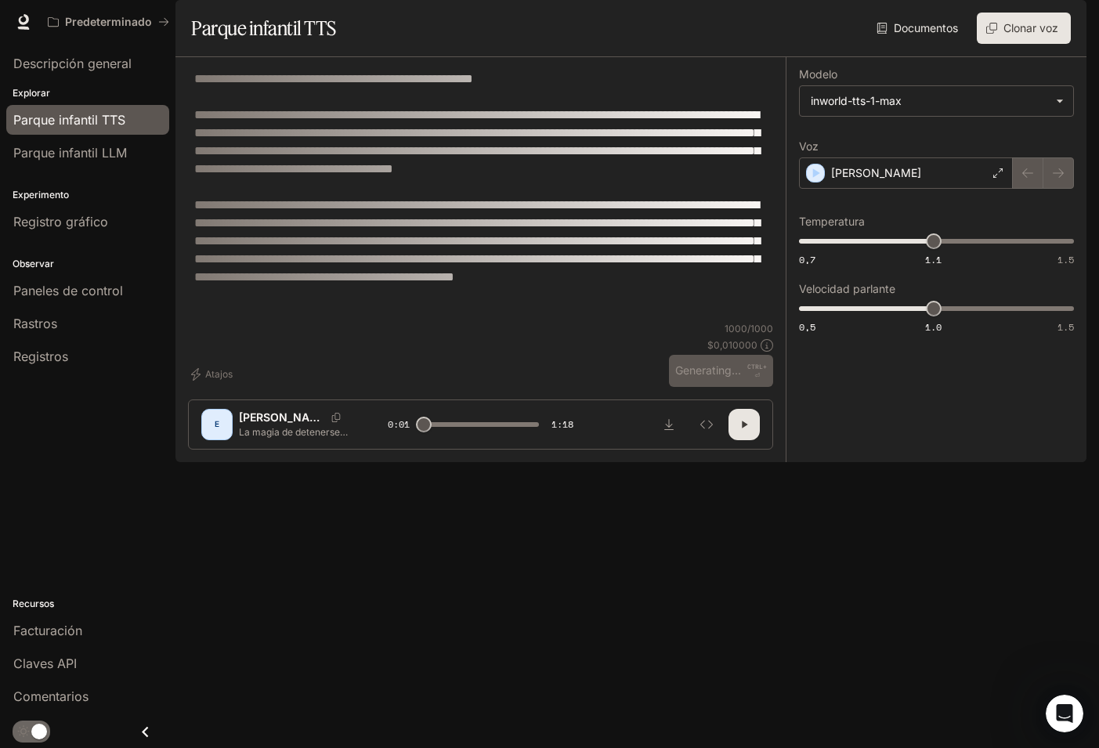
click at [1065, 189] on div at bounding box center [1043, 172] width 61 height 31
click at [990, 189] on div "[PERSON_NAME]" at bounding box center [906, 172] width 214 height 31
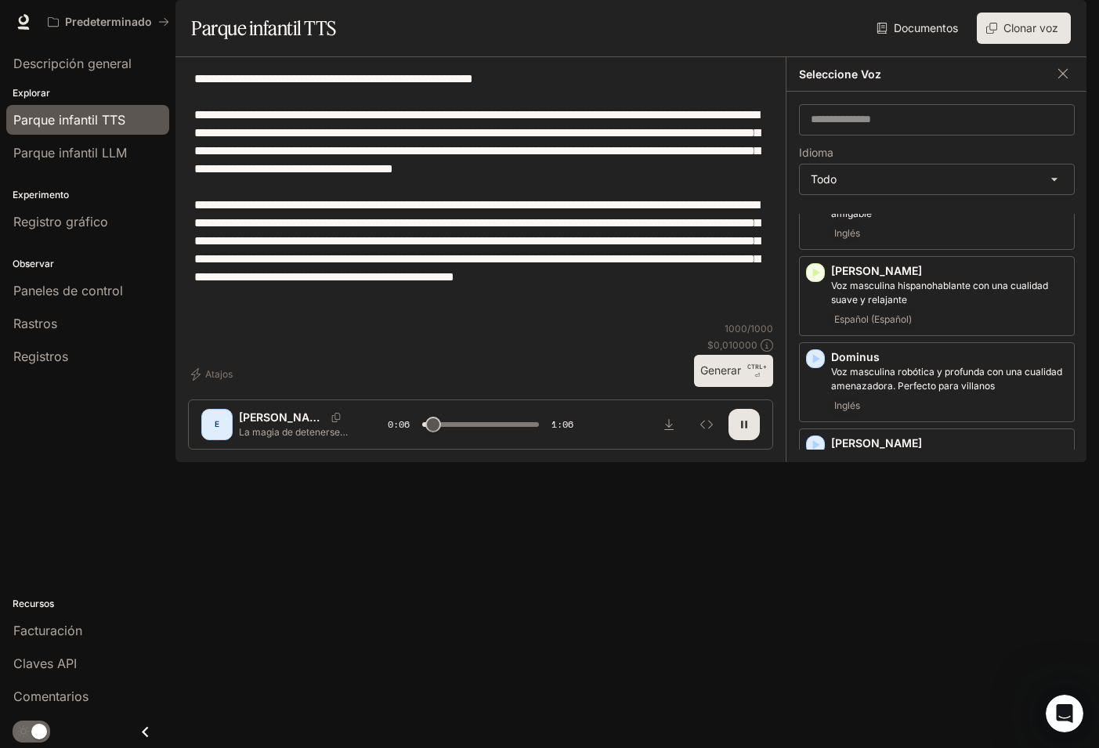
scroll to position [574, 0]
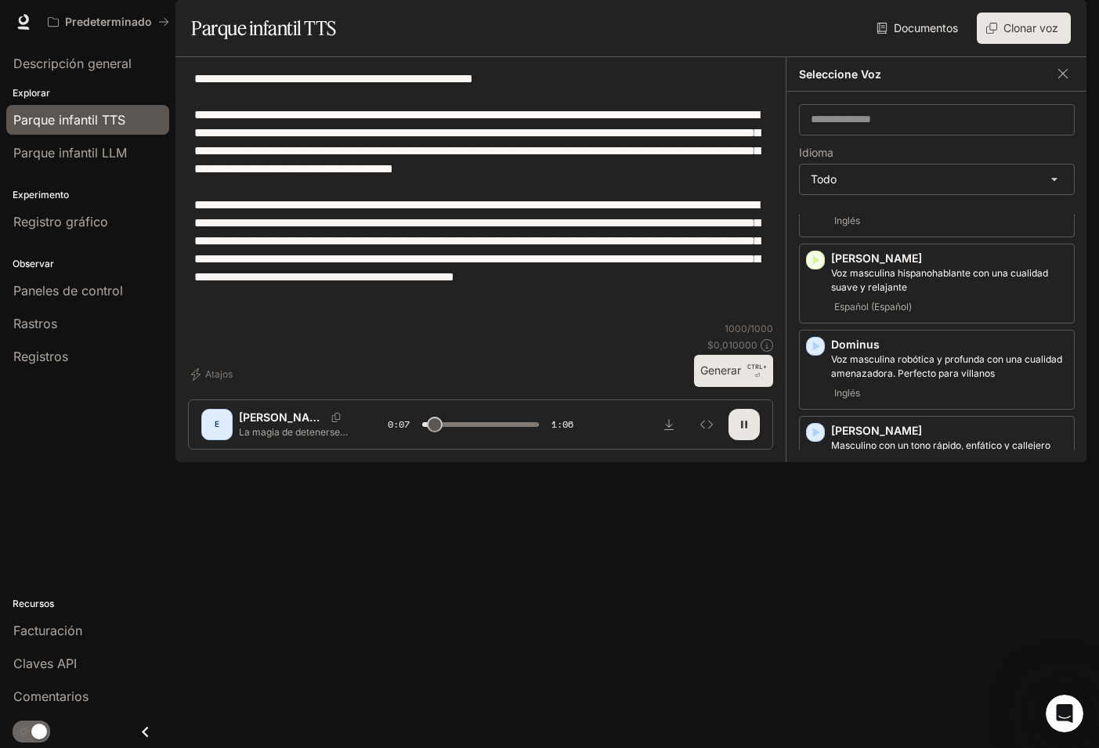
click at [818, 512] on icon "button" at bounding box center [816, 505] width 16 height 16
click at [817, 535] on div "[PERSON_NAME] masculina holandesa más antigua con un toque desgastado Holandés …" at bounding box center [937, 528] width 276 height 80
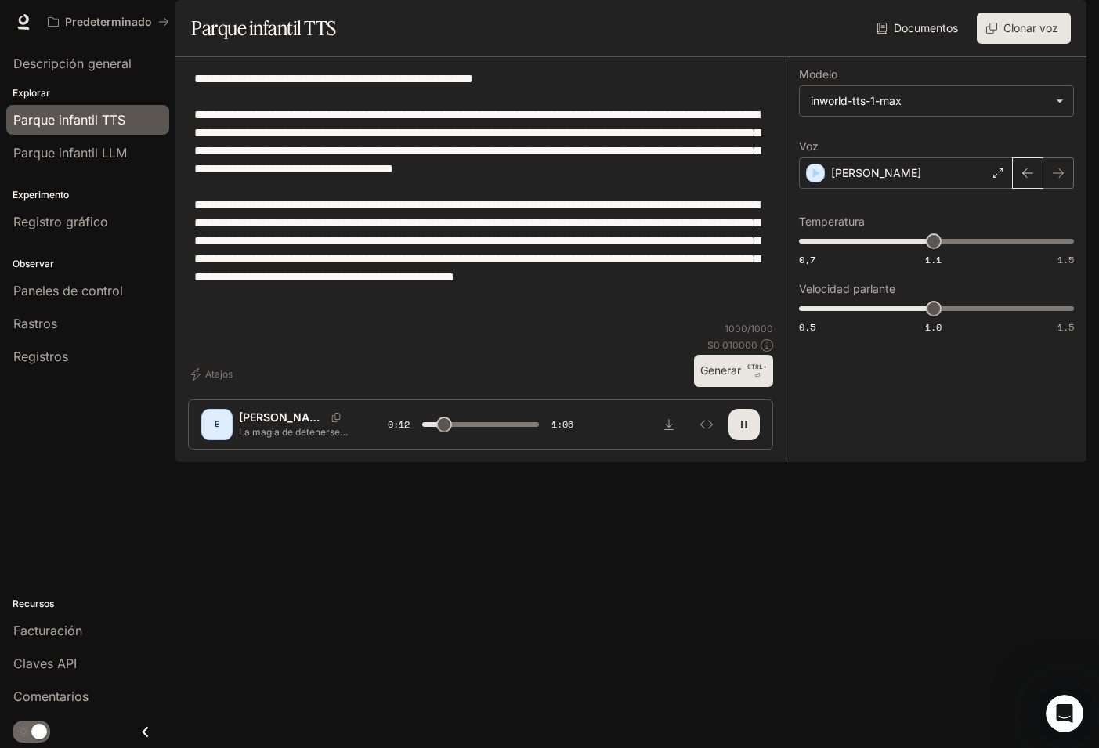
click at [1031, 179] on icon "button" at bounding box center [1028, 173] width 13 height 13
click at [1062, 179] on icon "button" at bounding box center [1058, 173] width 13 height 13
drag, startPoint x: 681, startPoint y: 364, endPoint x: 154, endPoint y: 106, distance: 587.2
type input "****"
paste textarea "**********"
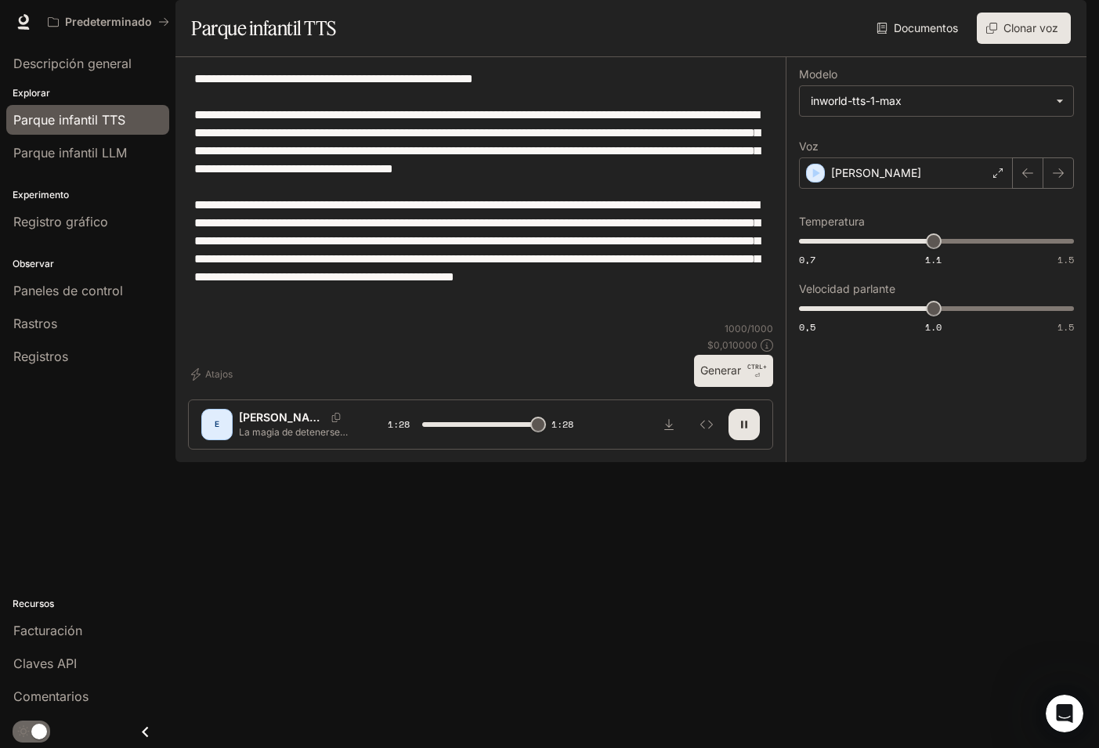
type textarea "**********"
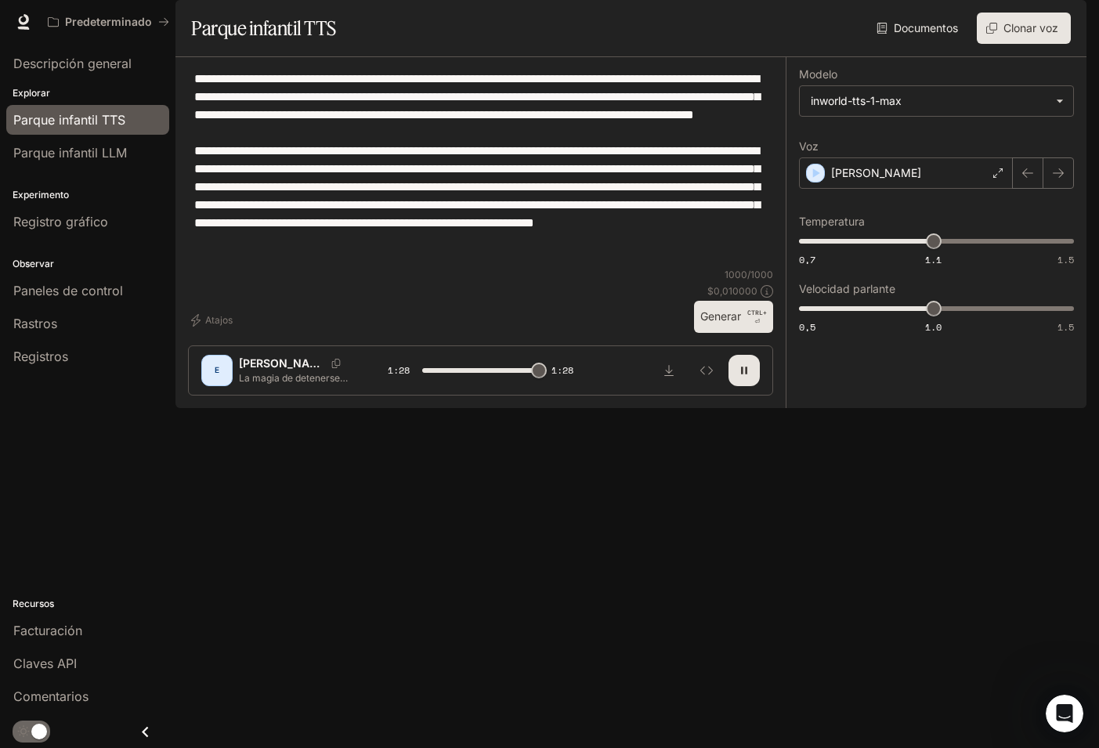
type input "*"
type textarea "**********"
click at [816, 178] on icon "button" at bounding box center [817, 172] width 7 height 9
click at [708, 333] on button "Generar CTRL+ ⏎" at bounding box center [733, 317] width 79 height 32
click at [847, 181] on p "[PERSON_NAME]" at bounding box center [876, 173] width 90 height 16
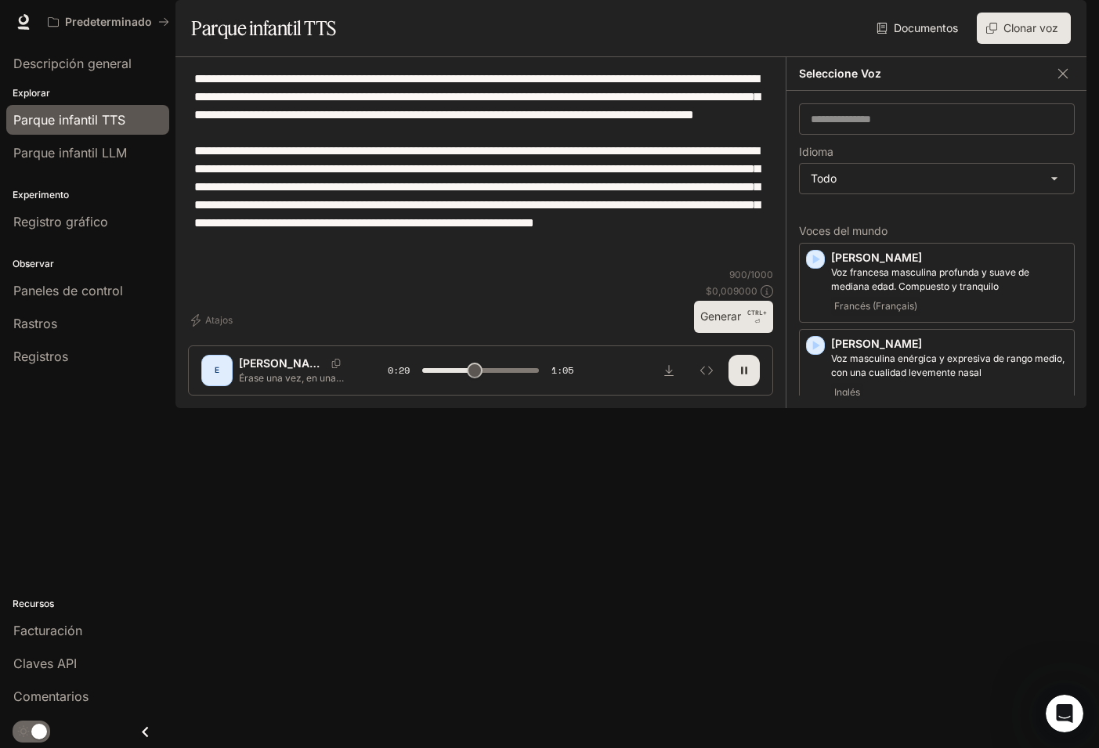
click at [815, 595] on icon "button" at bounding box center [816, 589] width 7 height 9
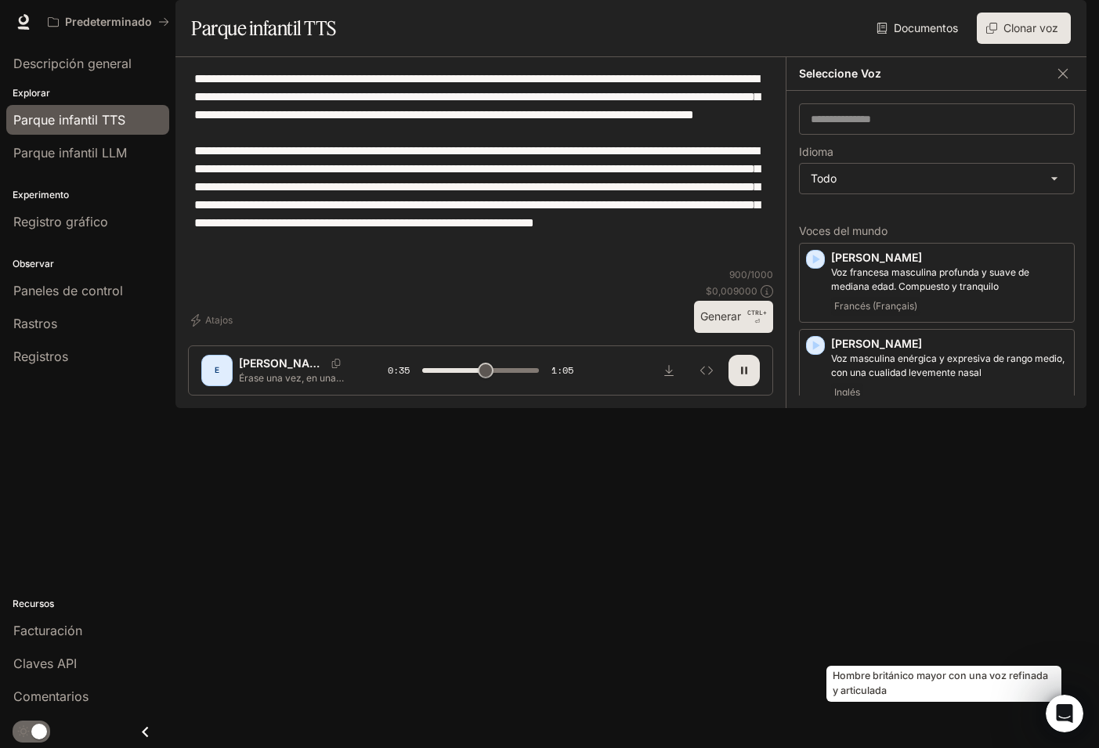
click at [910, 624] on p "Hombre británico mayor con una voz refinada y articulada" at bounding box center [949, 610] width 237 height 28
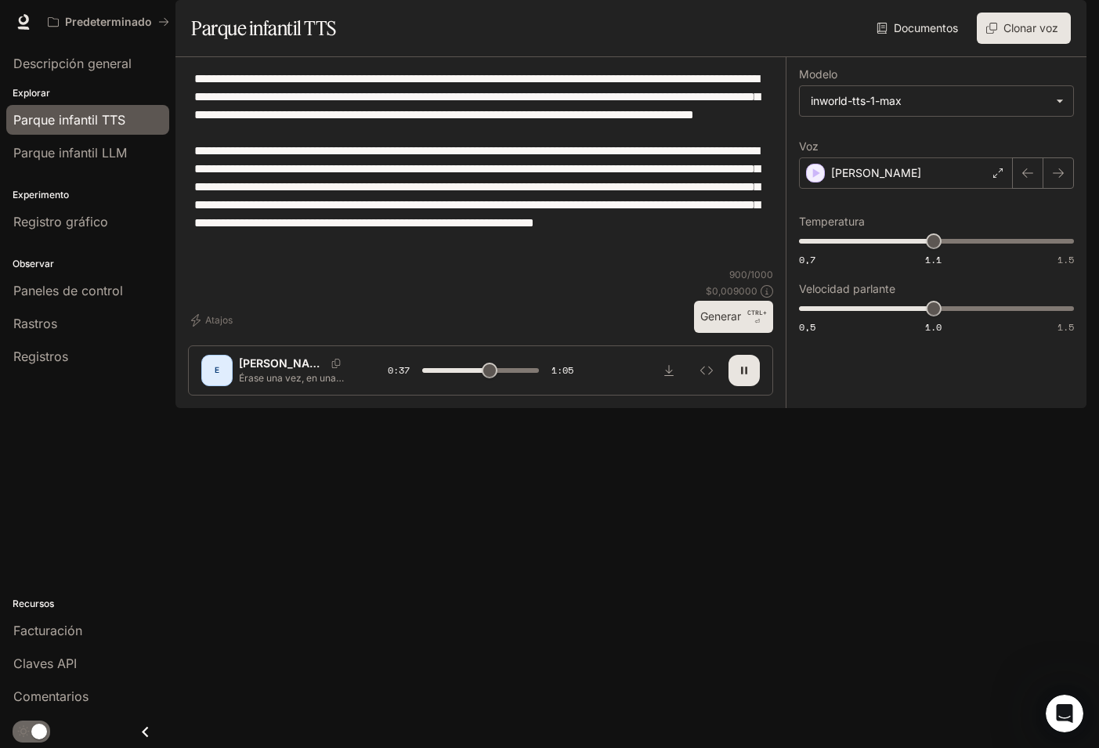
click at [729, 333] on button "Generar CTRL+ ⏎" at bounding box center [733, 317] width 79 height 32
type input "*"
